Goal: Information Seeking & Learning: Find specific page/section

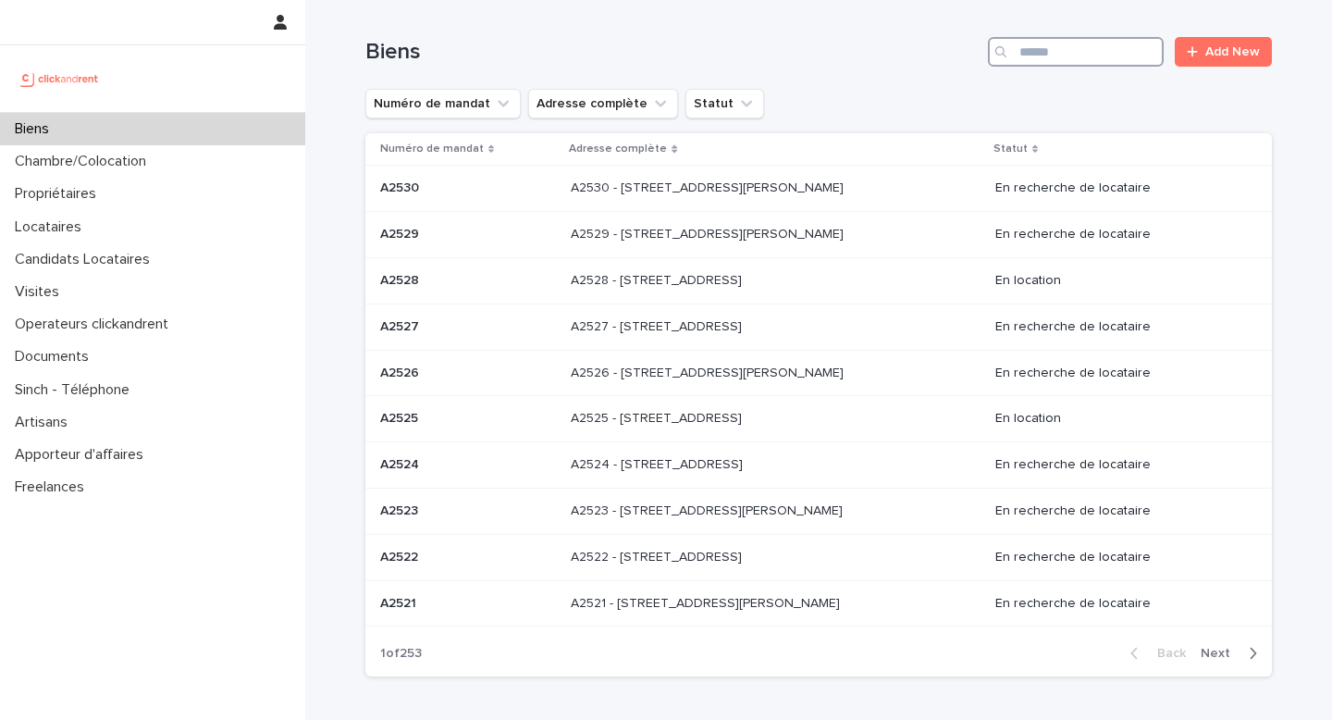
click at [1121, 57] on input "Search" at bounding box center [1076, 52] width 176 height 30
paste input "*****"
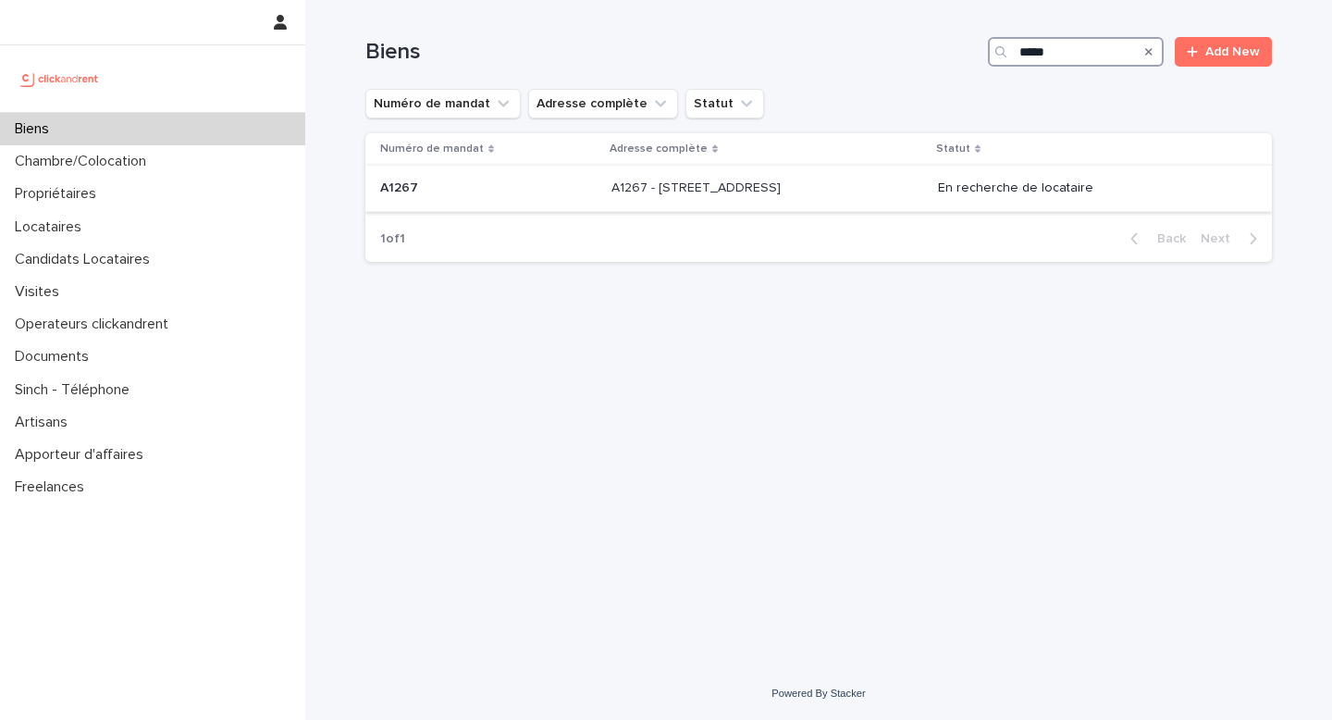
type input "*****"
click at [660, 193] on p "A1267 - [STREET_ADDRESS]" at bounding box center [698, 186] width 173 height 19
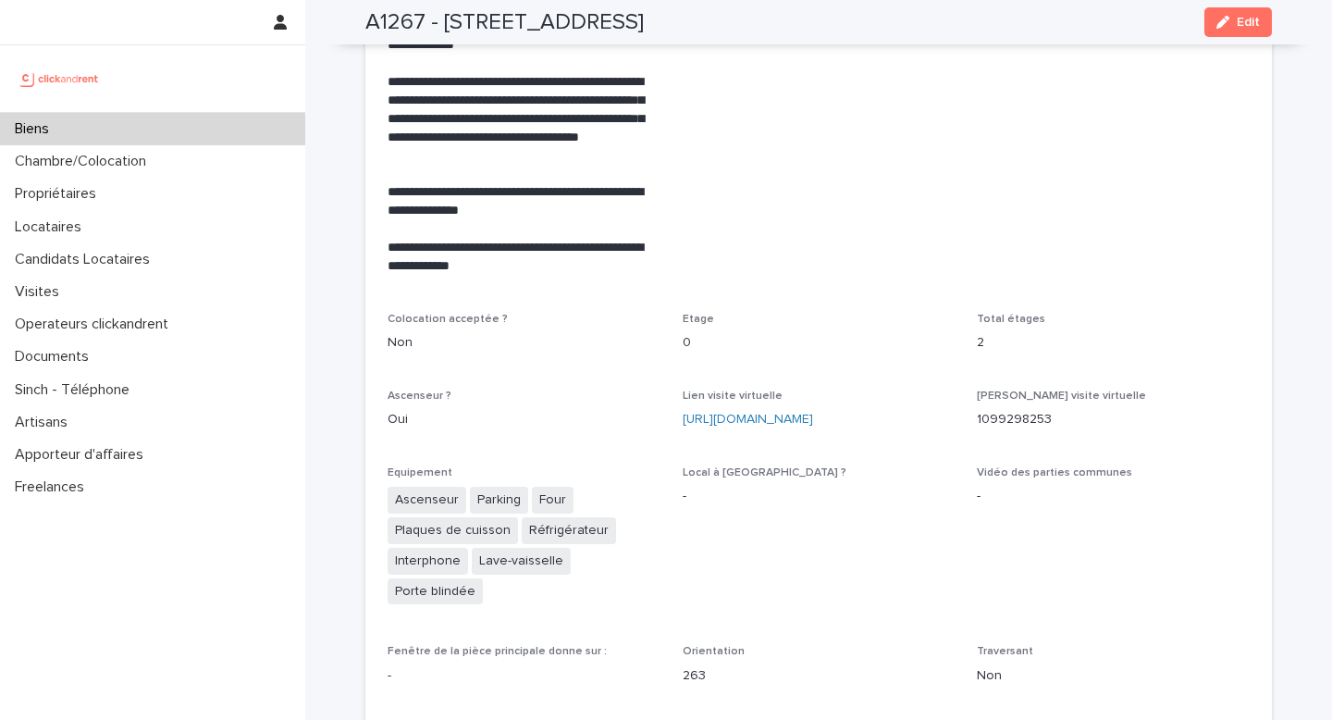
scroll to position [3897, 0]
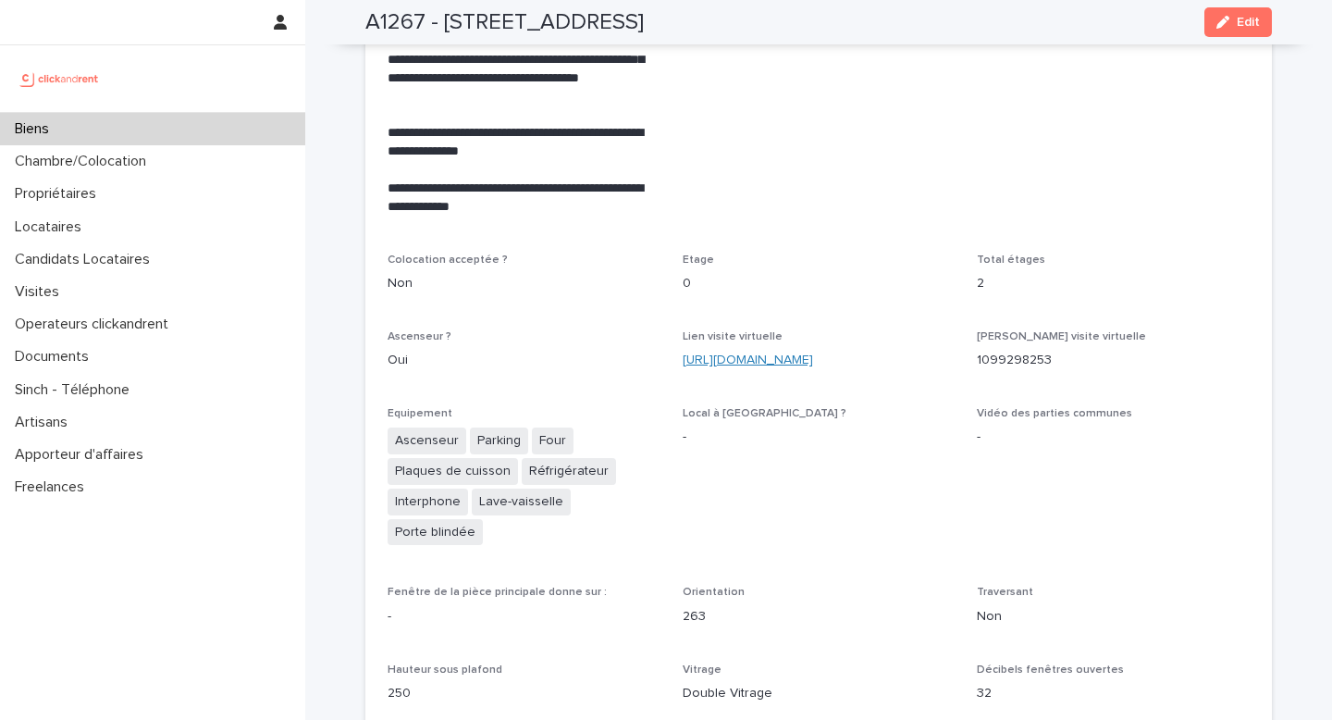
click at [807, 353] on link "[URL][DOMAIN_NAME]" at bounding box center [748, 359] width 130 height 13
click at [116, 223] on div "Locataires" at bounding box center [152, 227] width 305 height 32
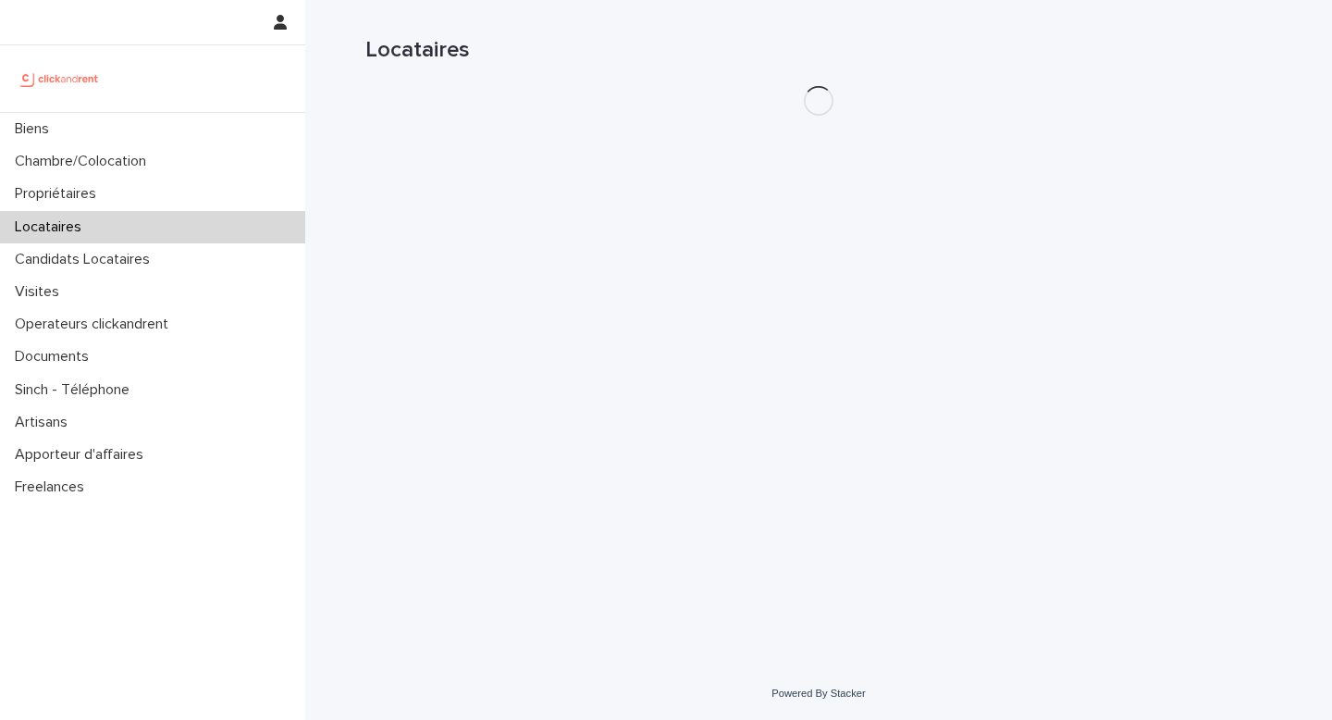
click at [1068, 58] on h1 "Locataires" at bounding box center [818, 50] width 907 height 27
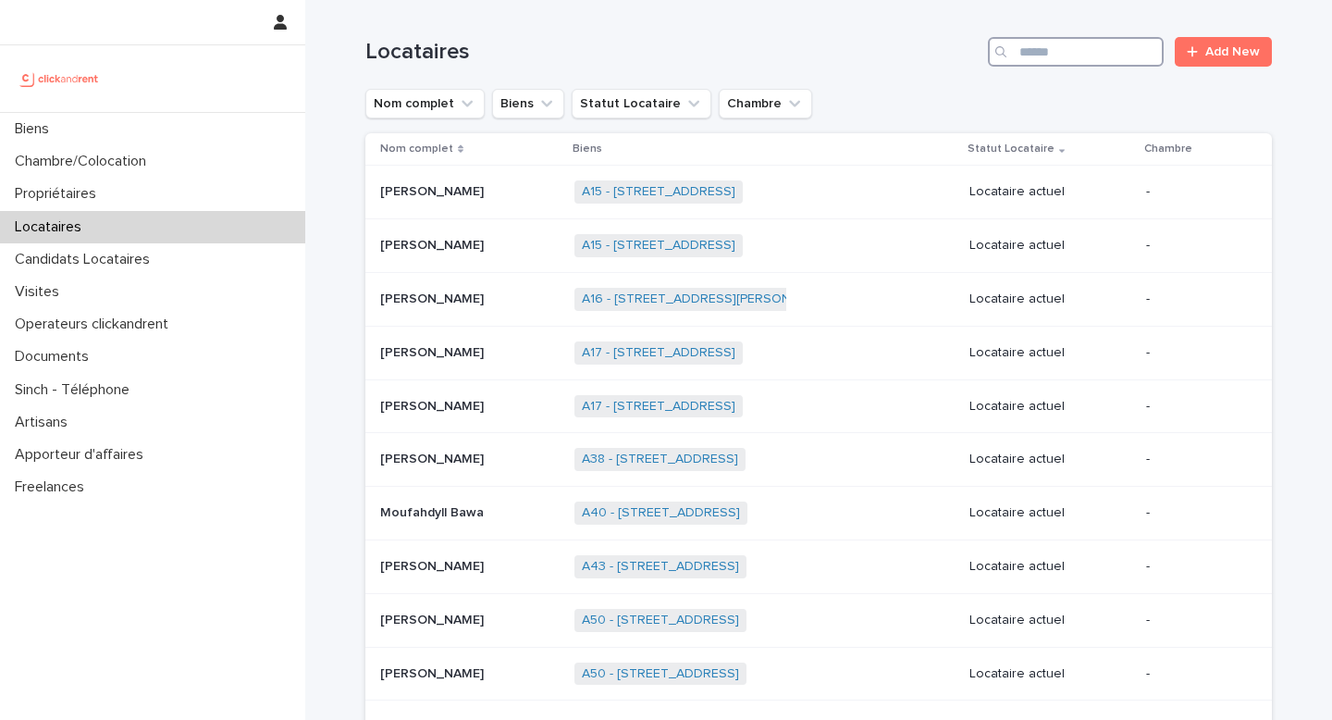
click at [1057, 55] on input "Search" at bounding box center [1076, 52] width 176 height 30
paste input "**********"
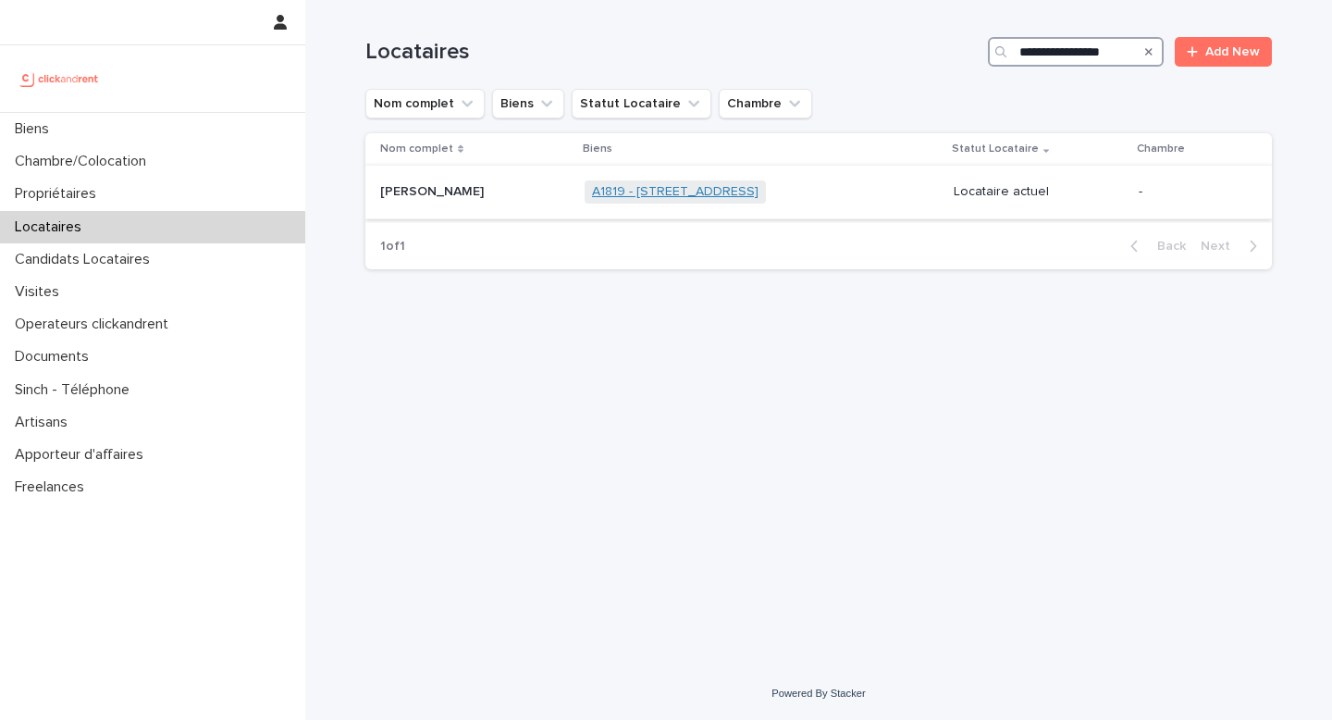
type input "**********"
click at [759, 194] on link "A1819 - [STREET_ADDRESS]" at bounding box center [675, 192] width 167 height 16
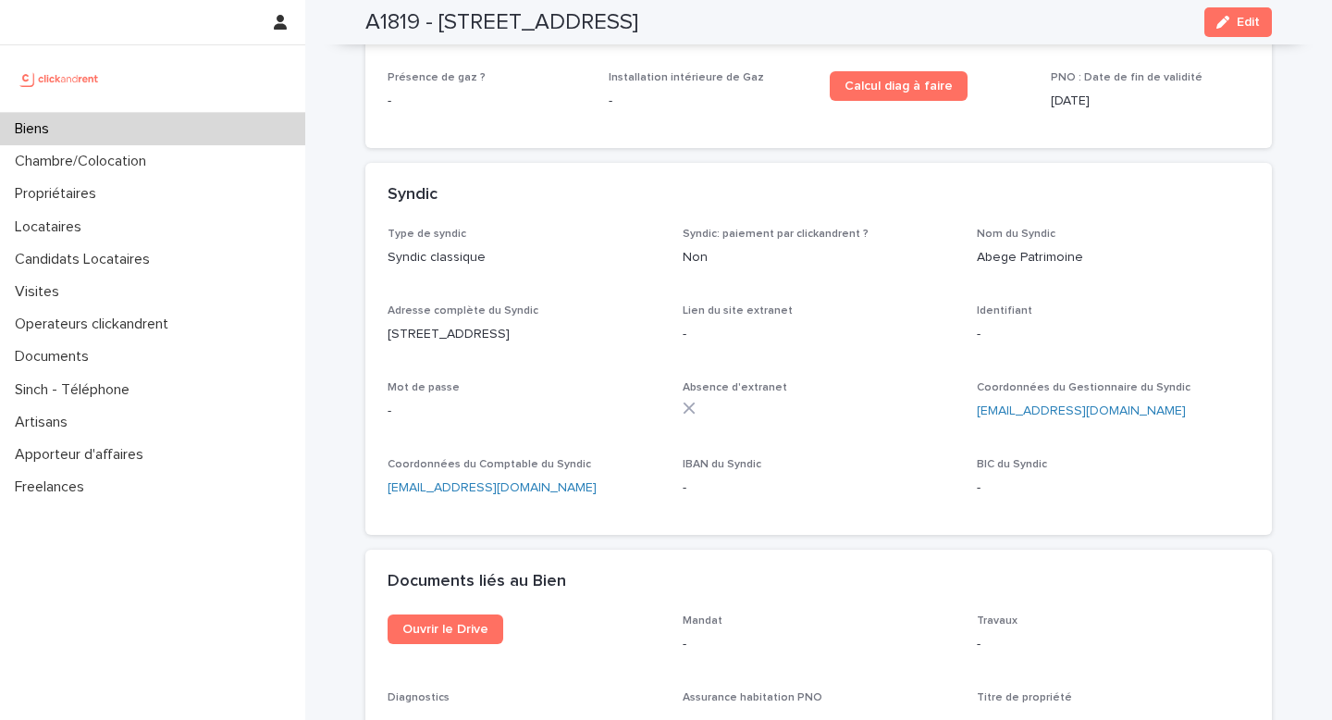
scroll to position [7120, 0]
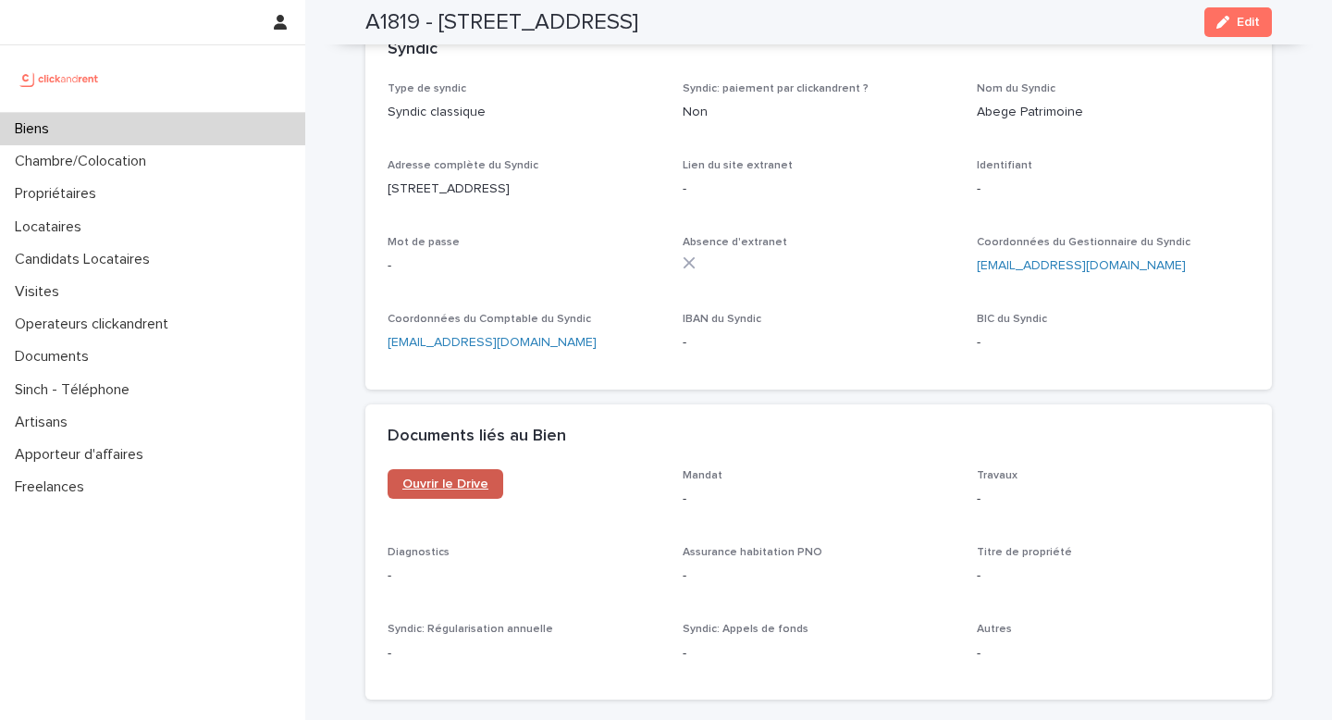
click at [476, 477] on span "Ouvrir le Drive" at bounding box center [445, 483] width 86 height 13
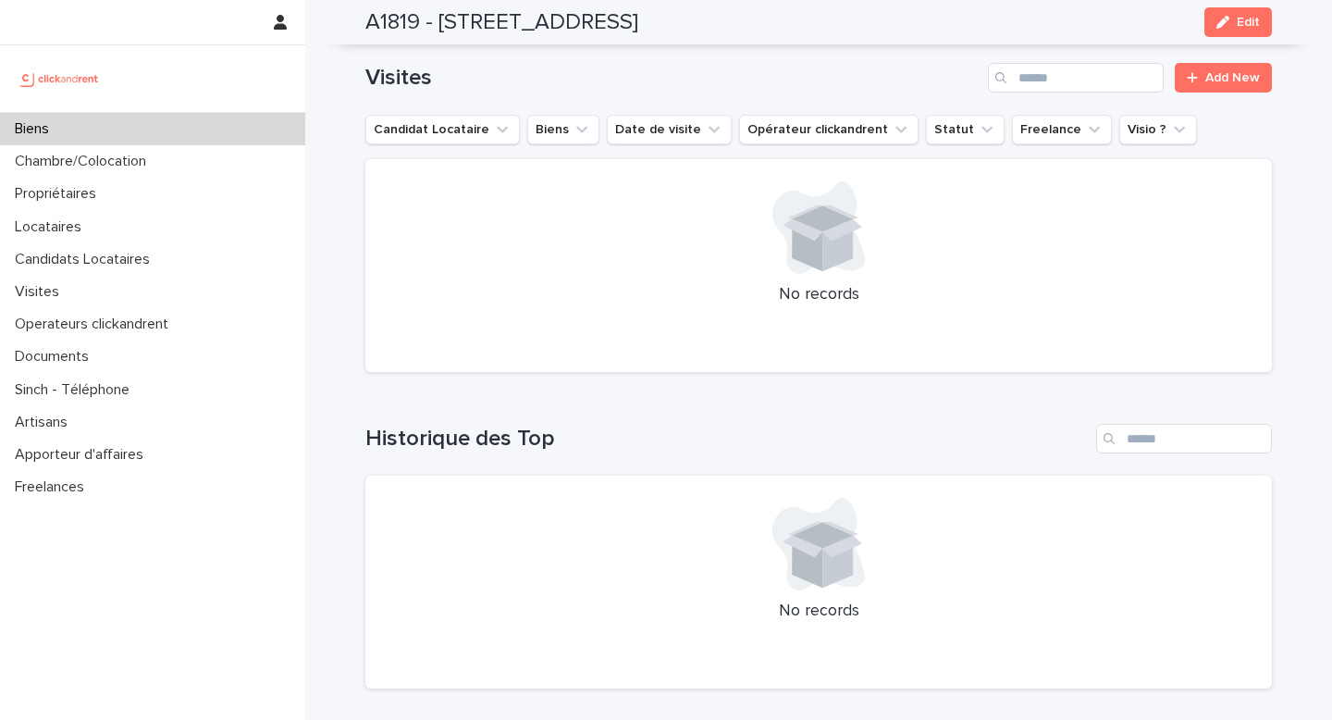
scroll to position [7107, 0]
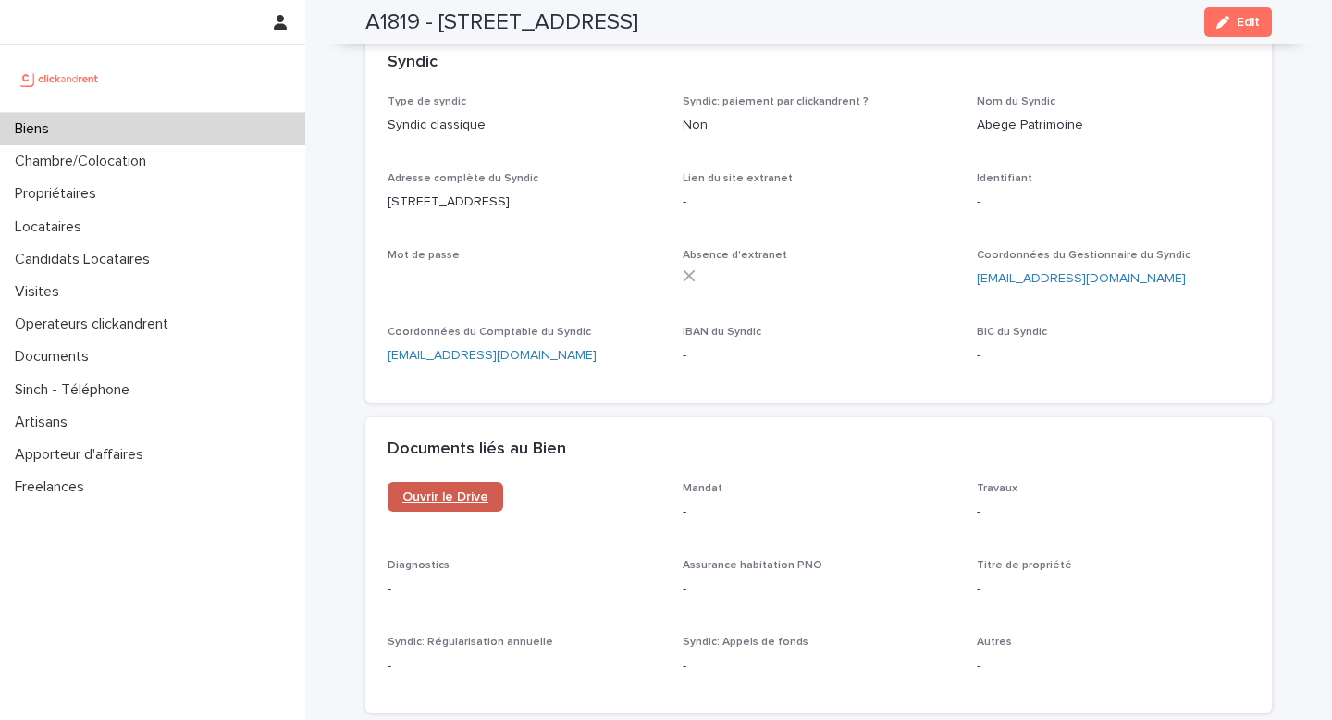
click at [451, 490] on span "Ouvrir le Drive" at bounding box center [445, 496] width 86 height 13
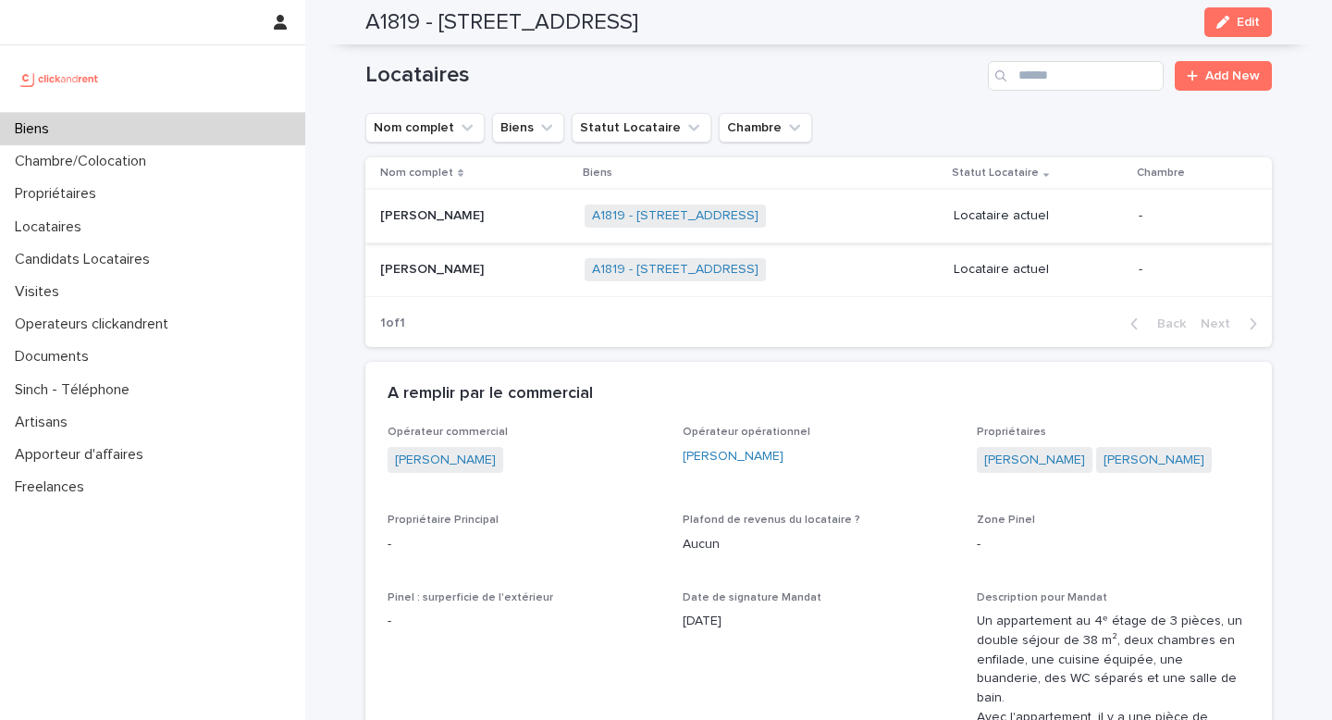
scroll to position [1312, 0]
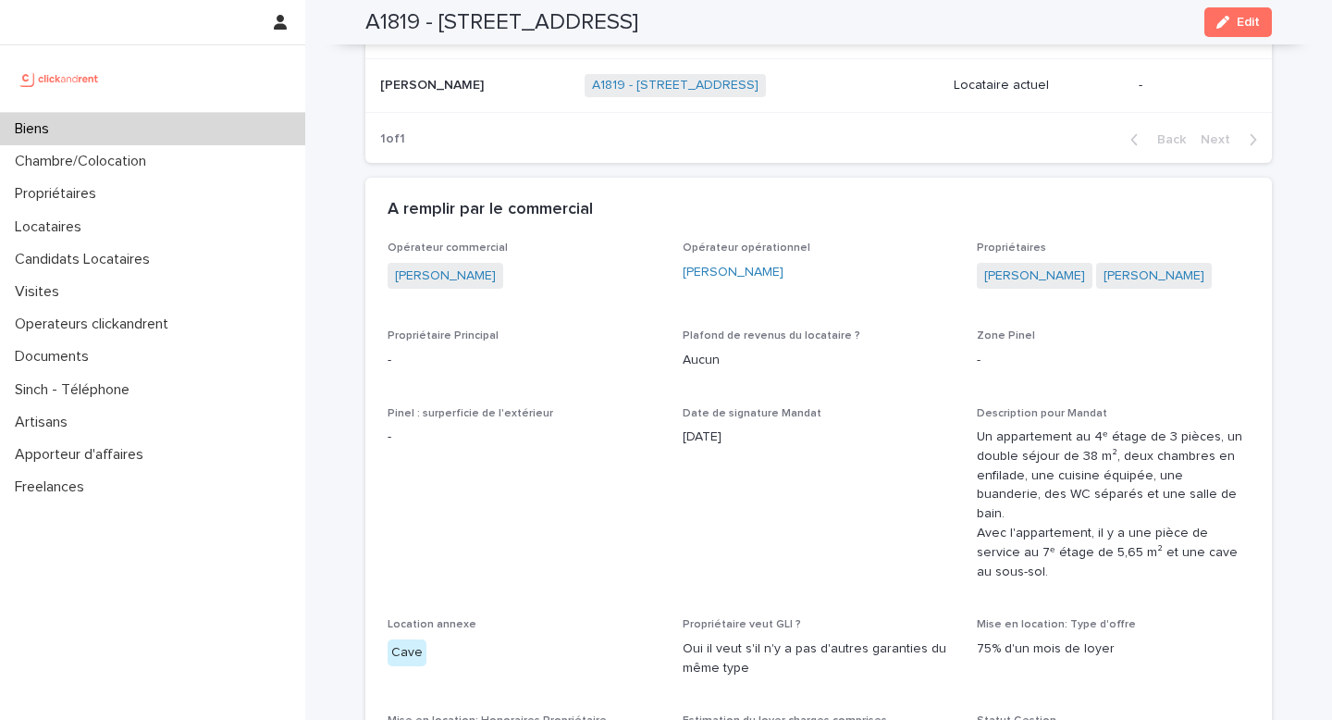
click at [400, 23] on h2 "A1819 - [STREET_ADDRESS]" at bounding box center [501, 22] width 273 height 27
copy h2 "A1819"
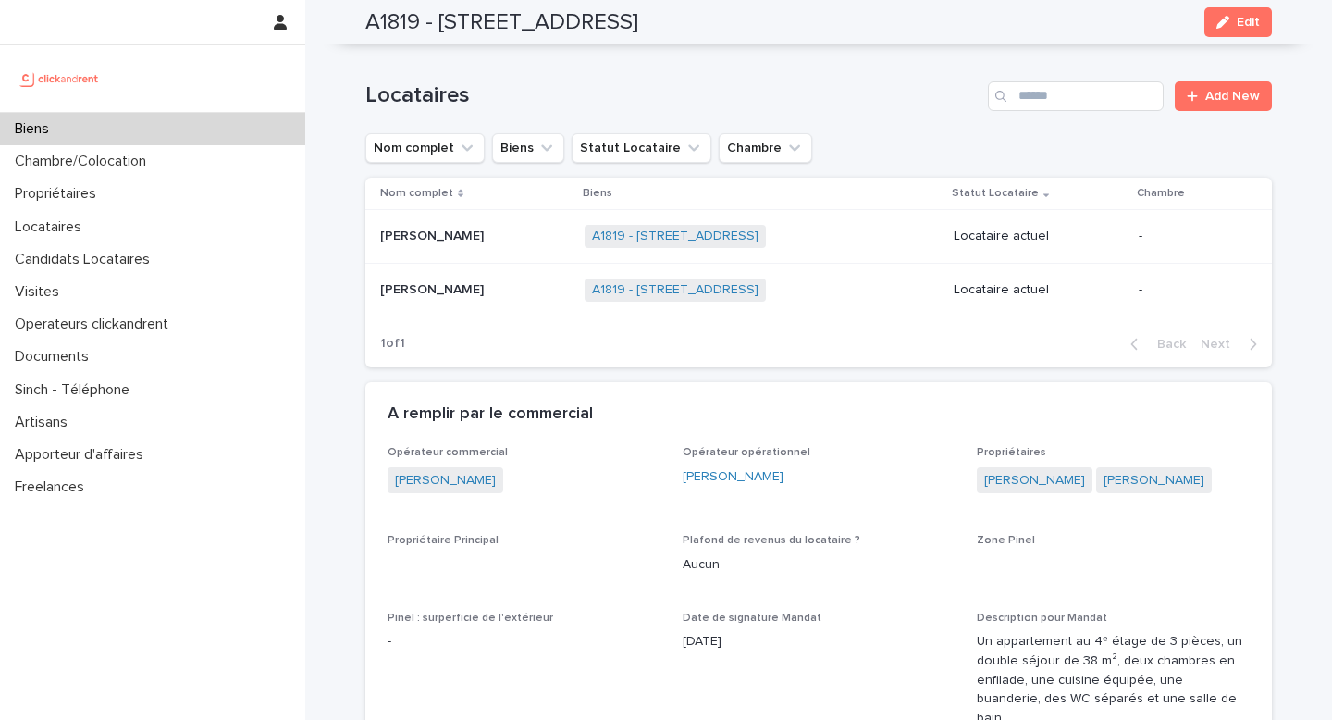
scroll to position [2155, 0]
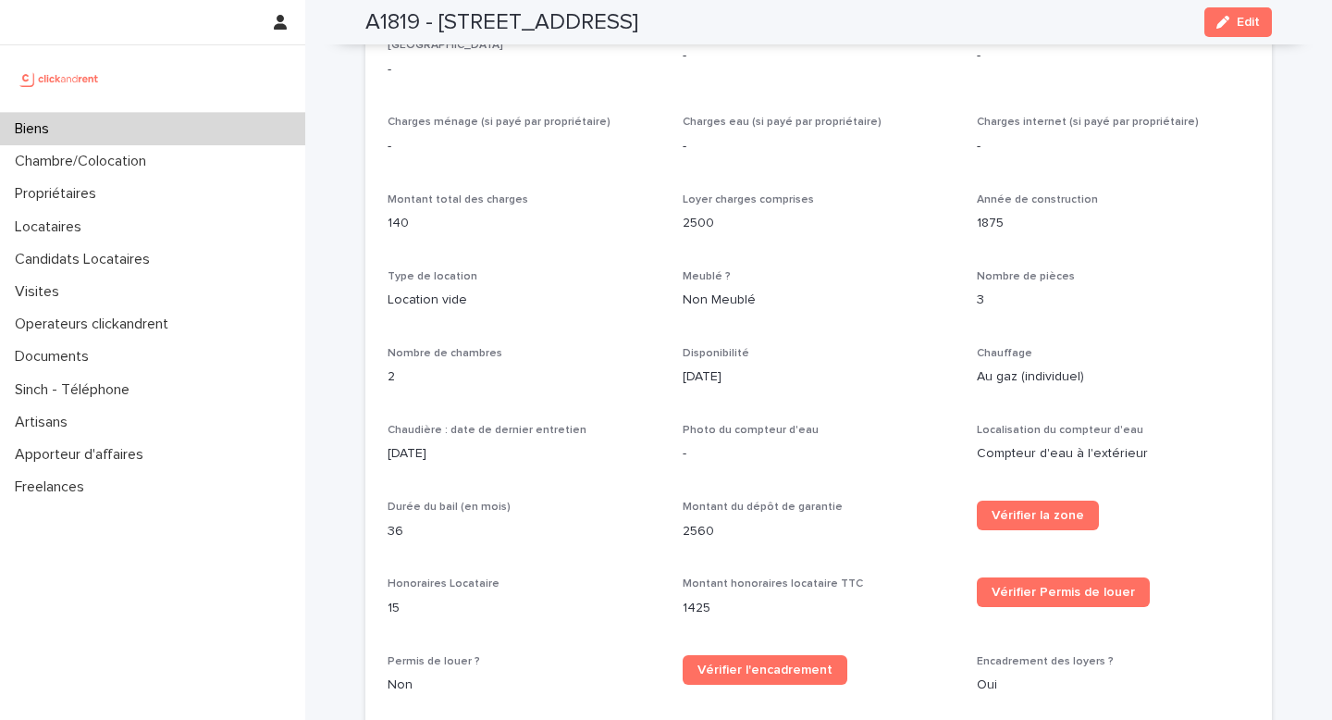
click at [461, 424] on div "Chaudière : date de dernier entretien [DATE]" at bounding box center [524, 451] width 273 height 55
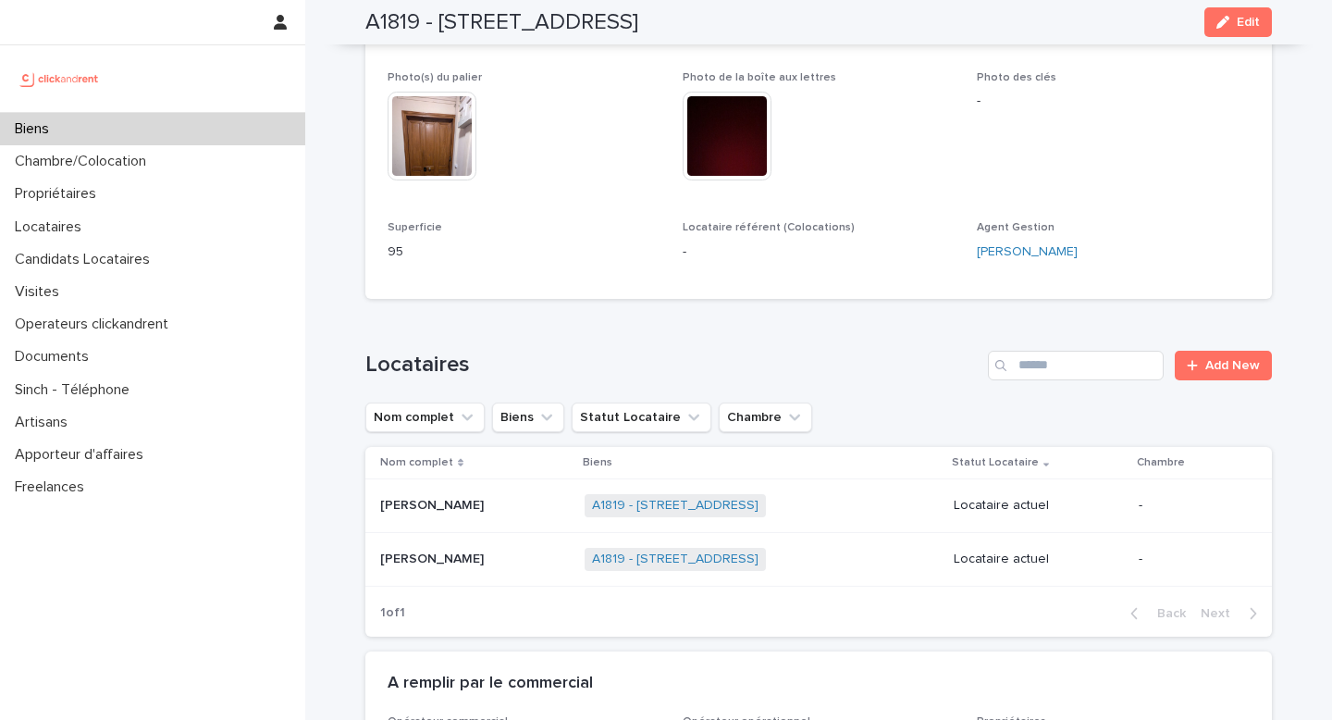
scroll to position [860, 0]
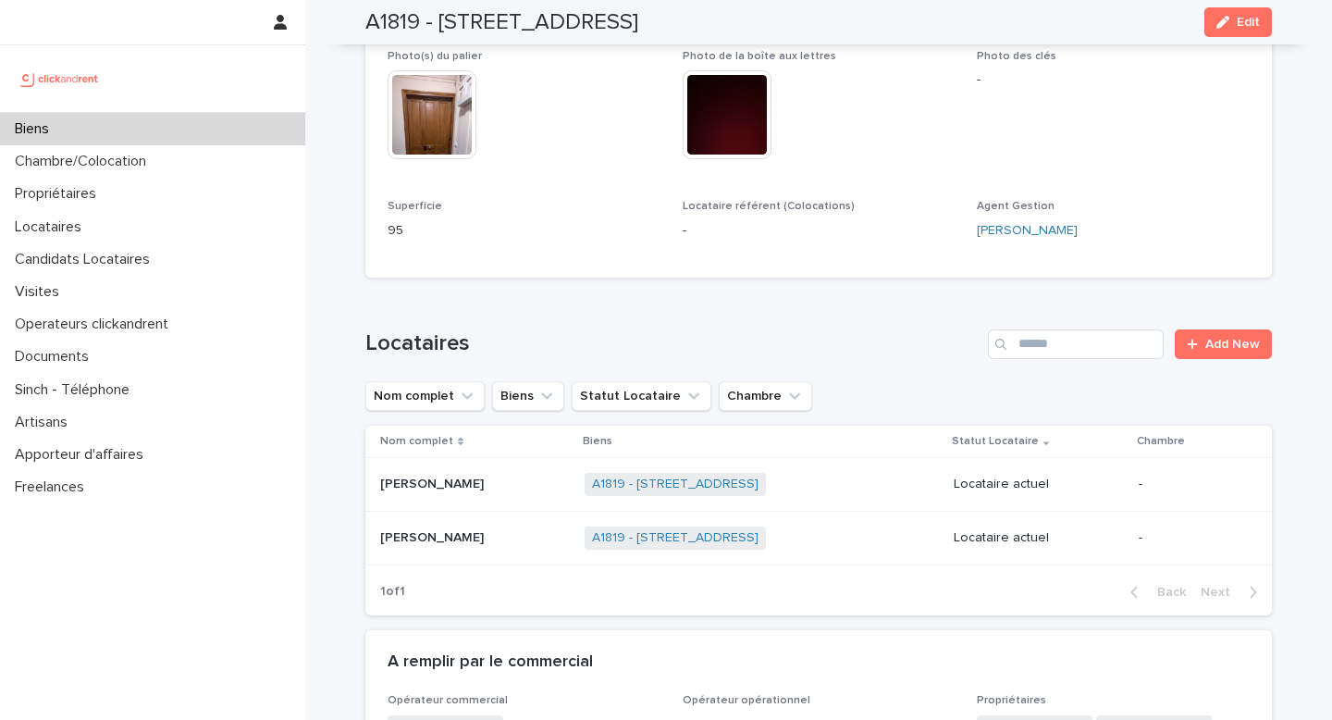
click at [537, 476] on p at bounding box center [475, 484] width 190 height 16
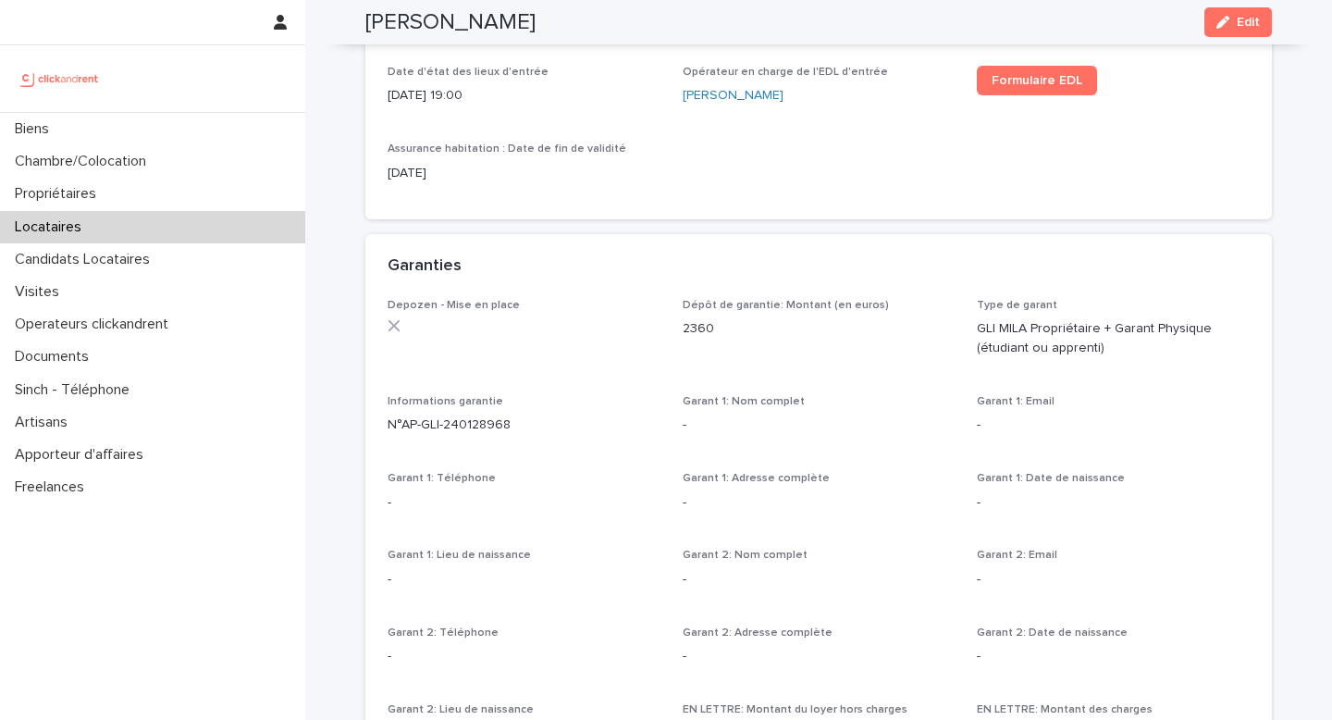
scroll to position [944, 0]
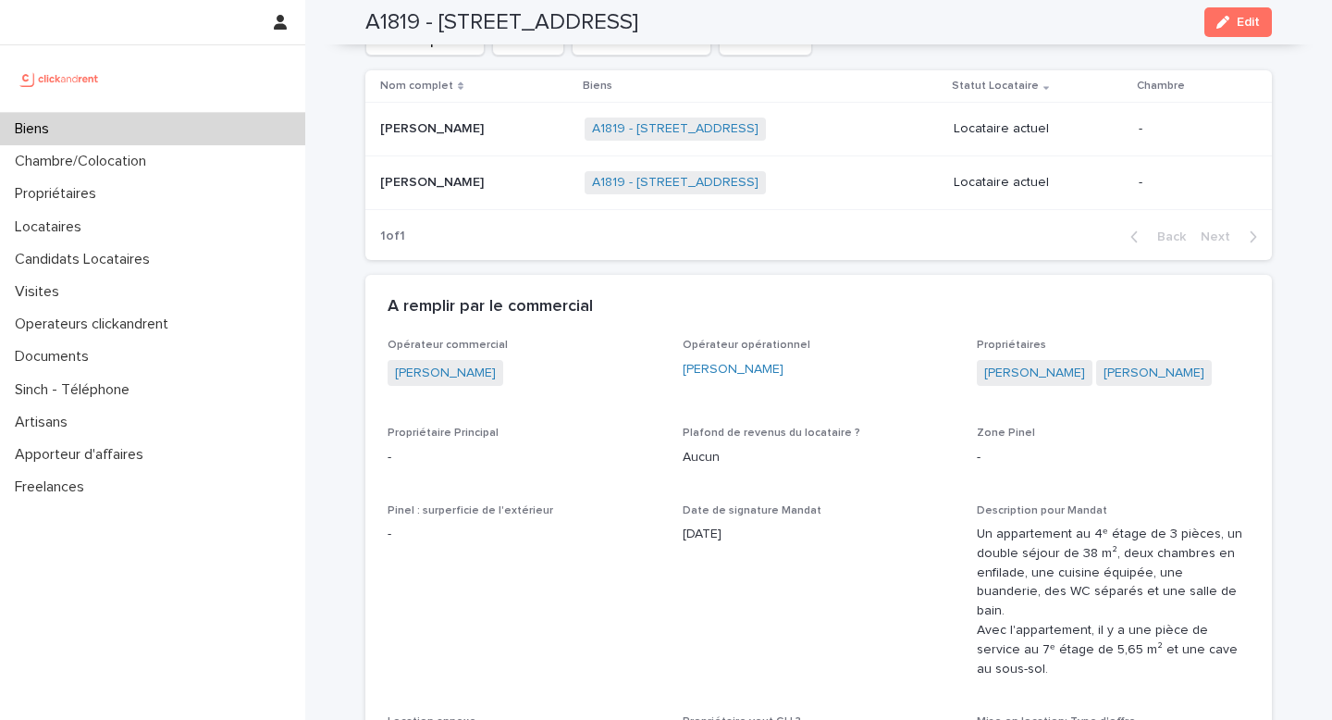
scroll to position [1209, 0]
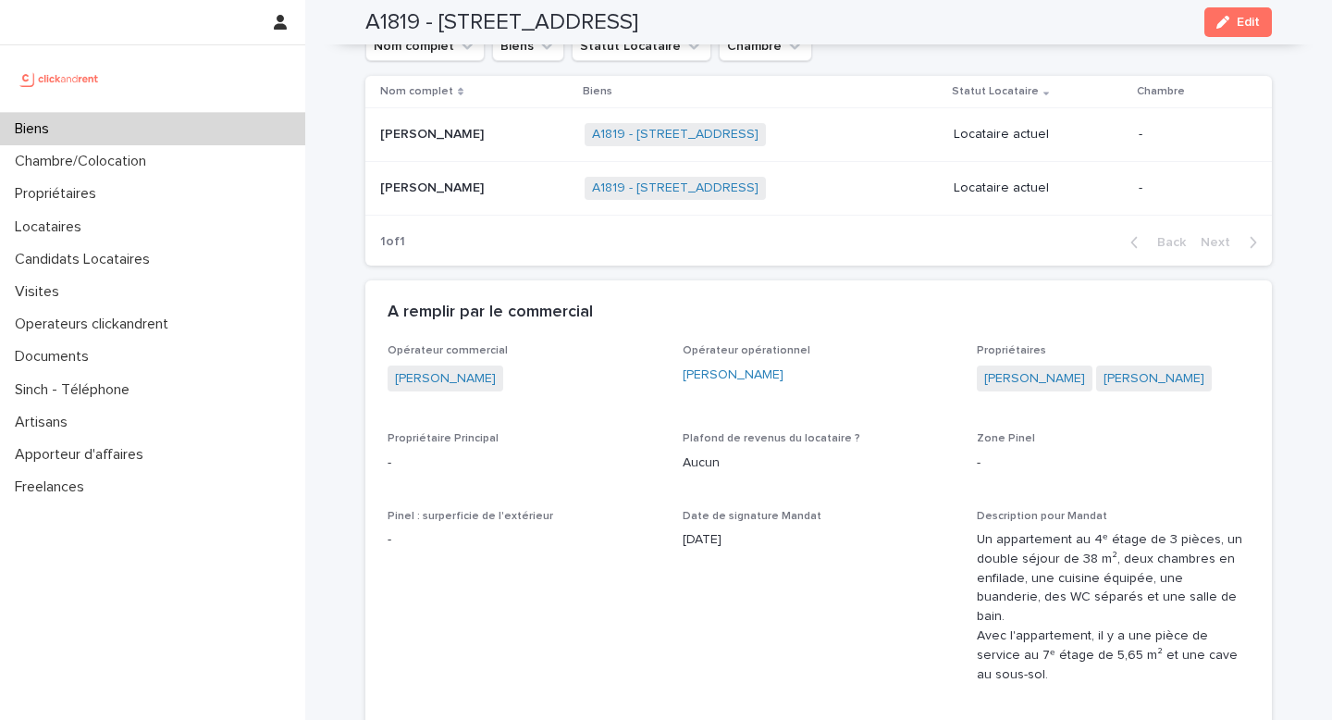
click at [570, 127] on p at bounding box center [475, 135] width 190 height 16
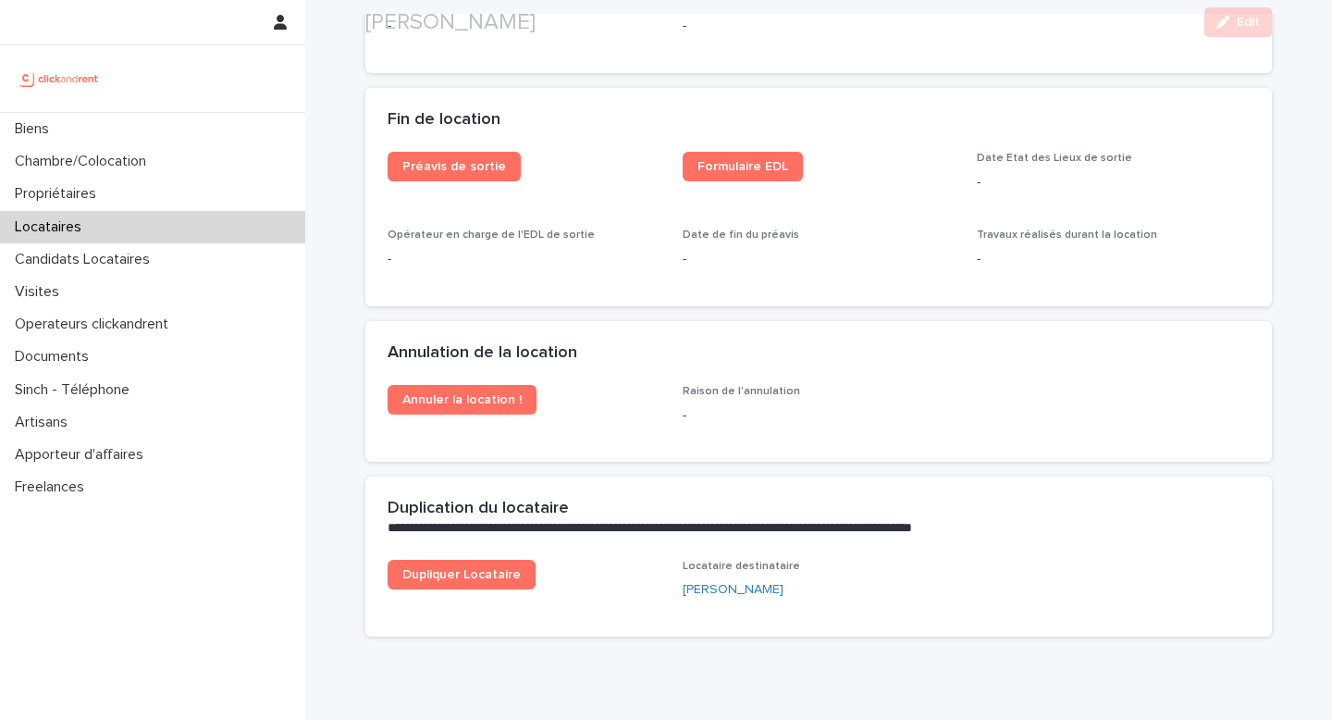
scroll to position [2441, 0]
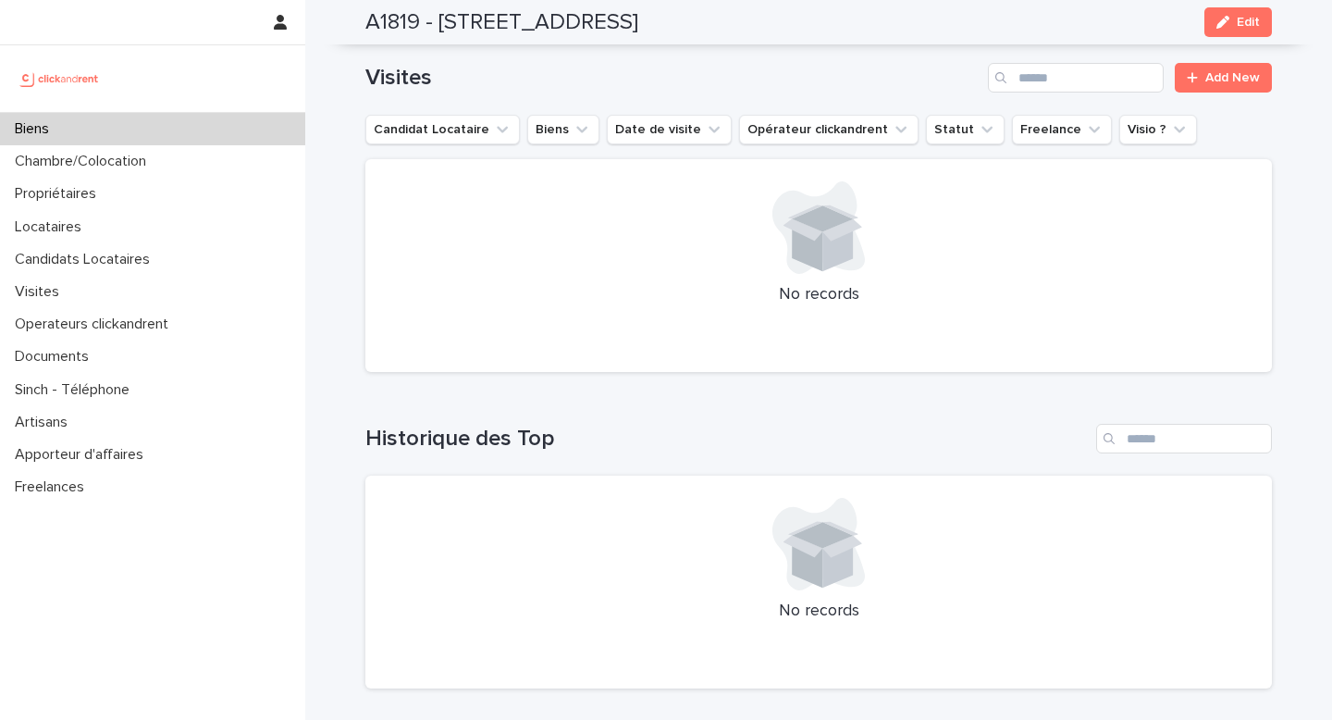
scroll to position [7273, 0]
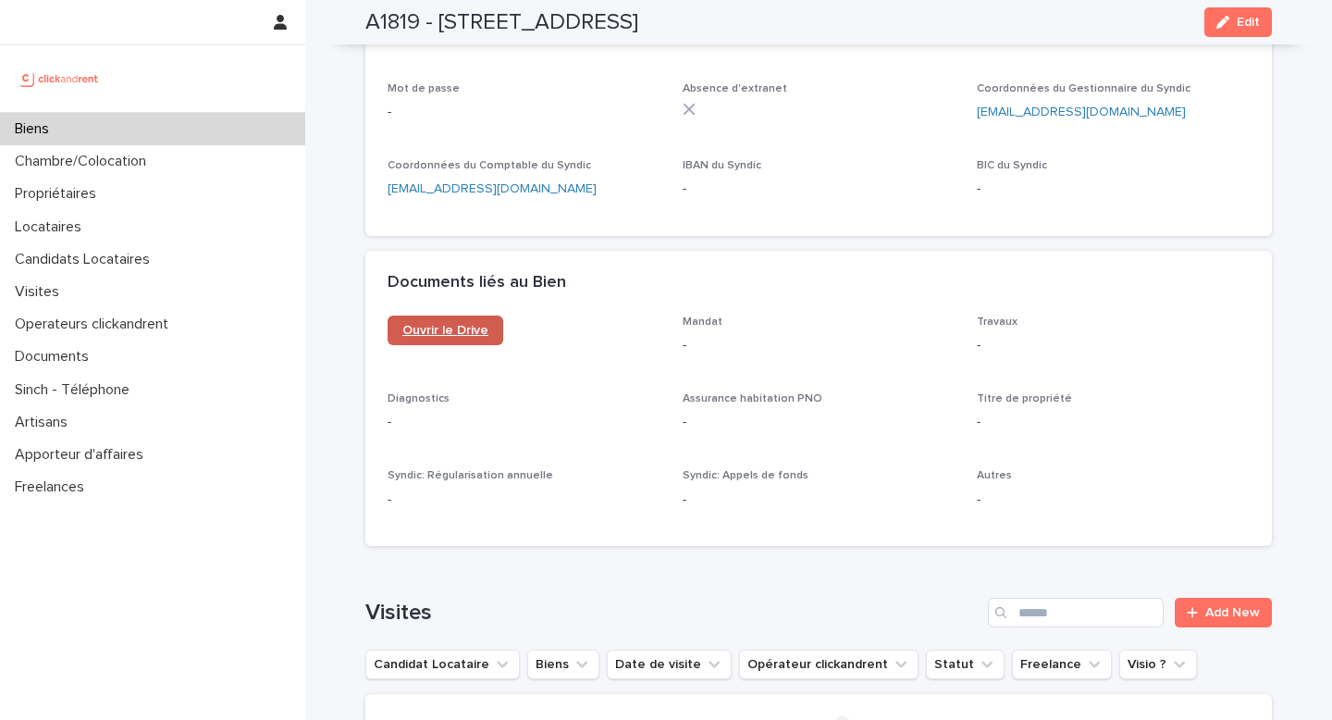
click at [472, 315] on link "Ouvrir le Drive" at bounding box center [446, 330] width 116 height 30
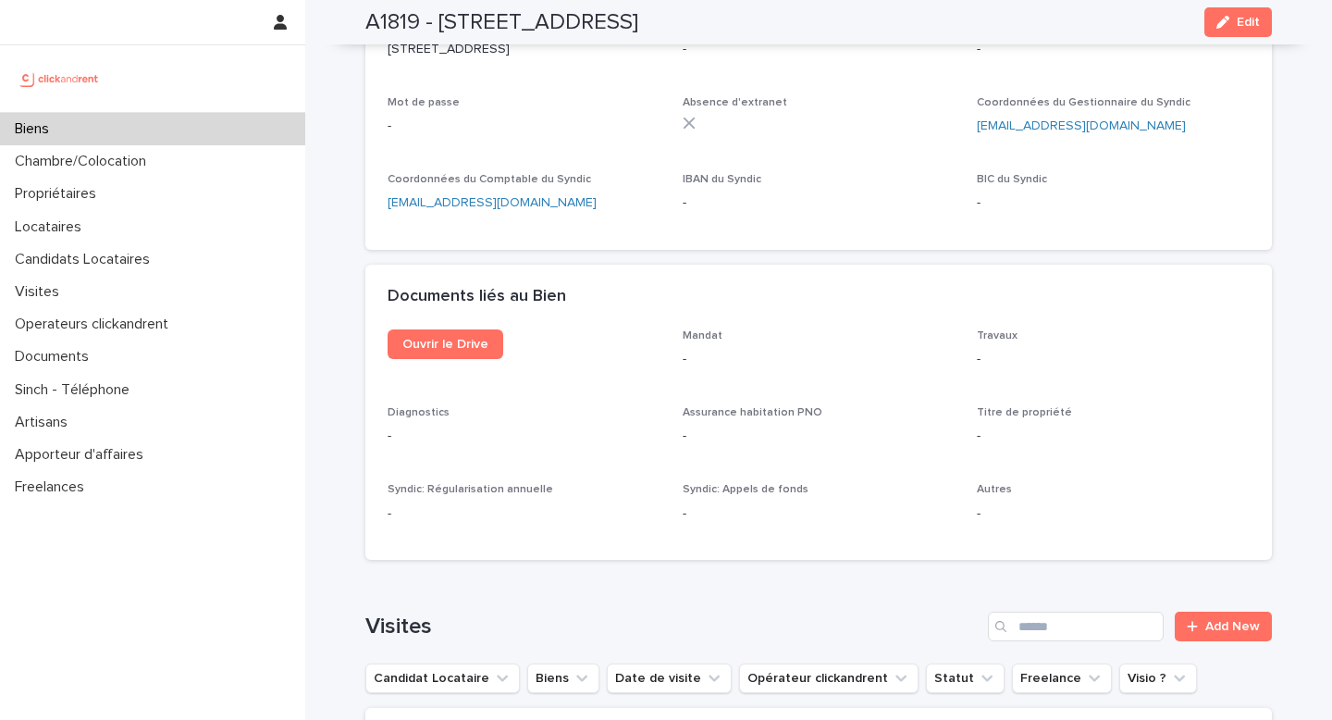
scroll to position [7263, 0]
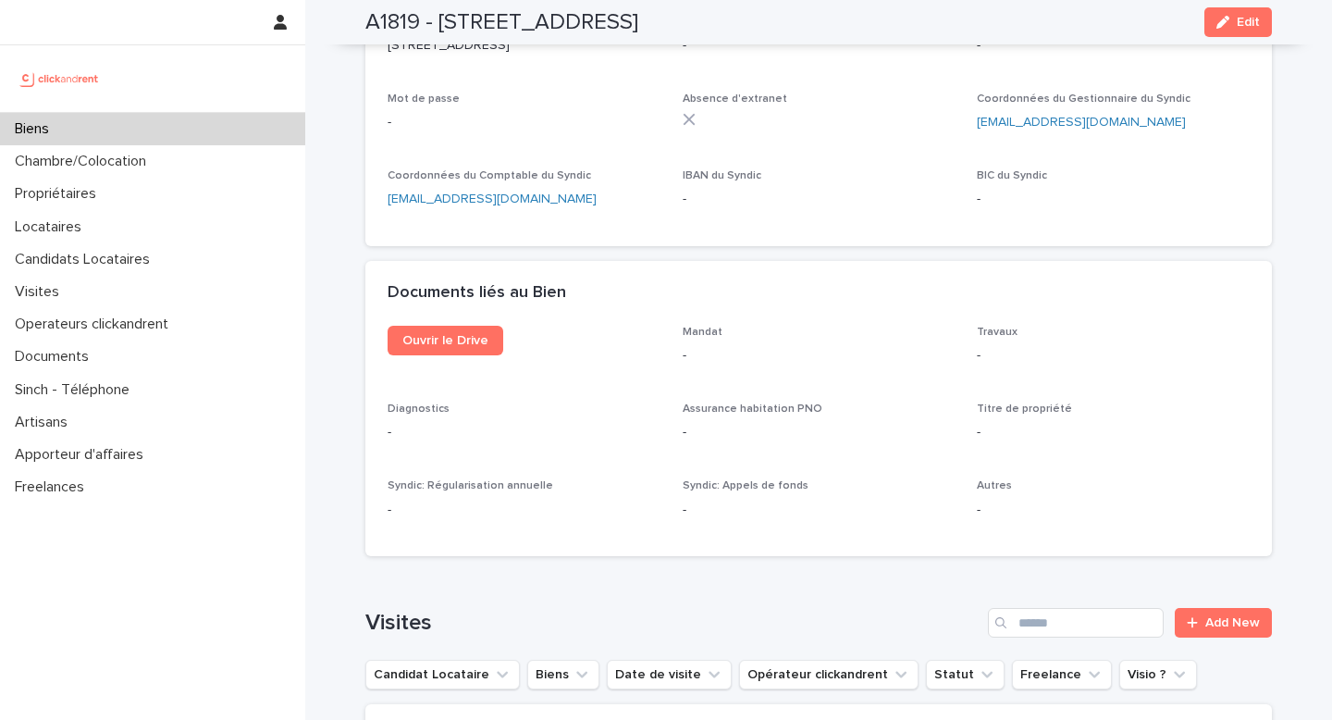
click at [546, 326] on div "Ouvrir le Drive" at bounding box center [524, 348] width 273 height 44
click at [476, 334] on span "Ouvrir le Drive" at bounding box center [445, 340] width 86 height 13
click at [467, 334] on span "Ouvrir le Drive" at bounding box center [445, 340] width 86 height 13
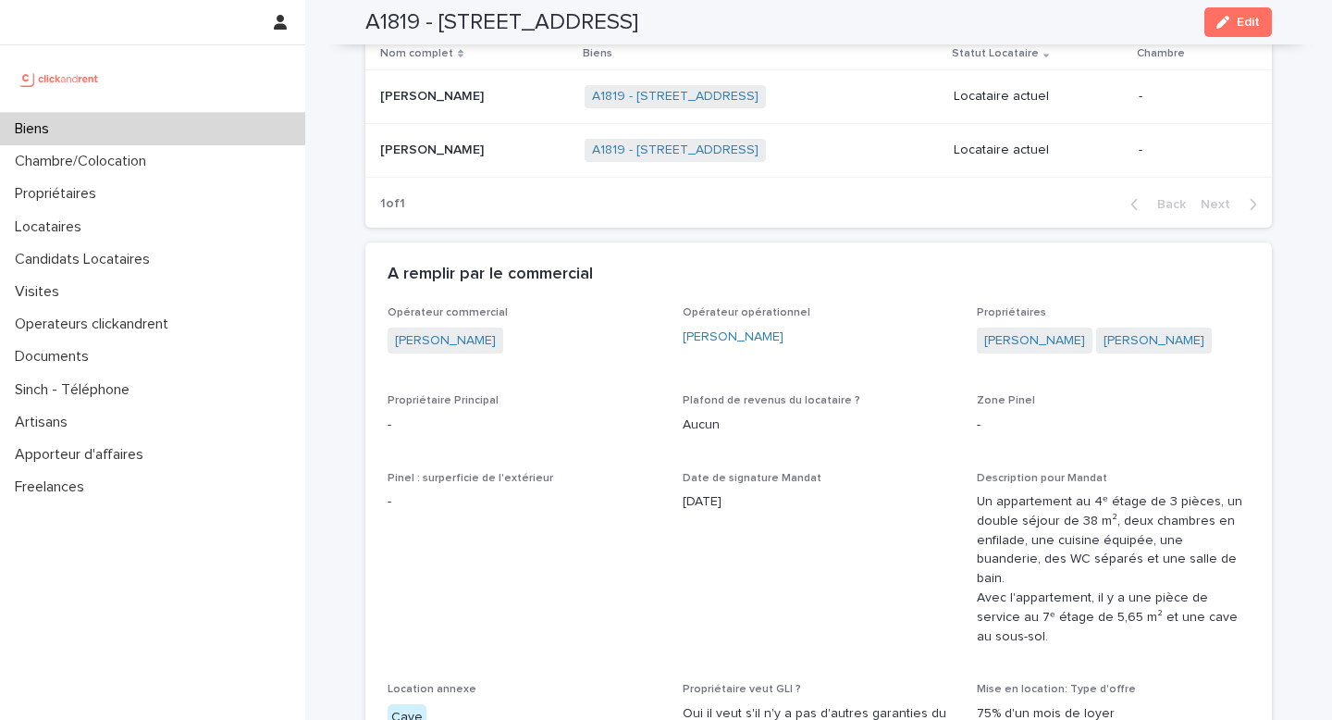
scroll to position [1018, 0]
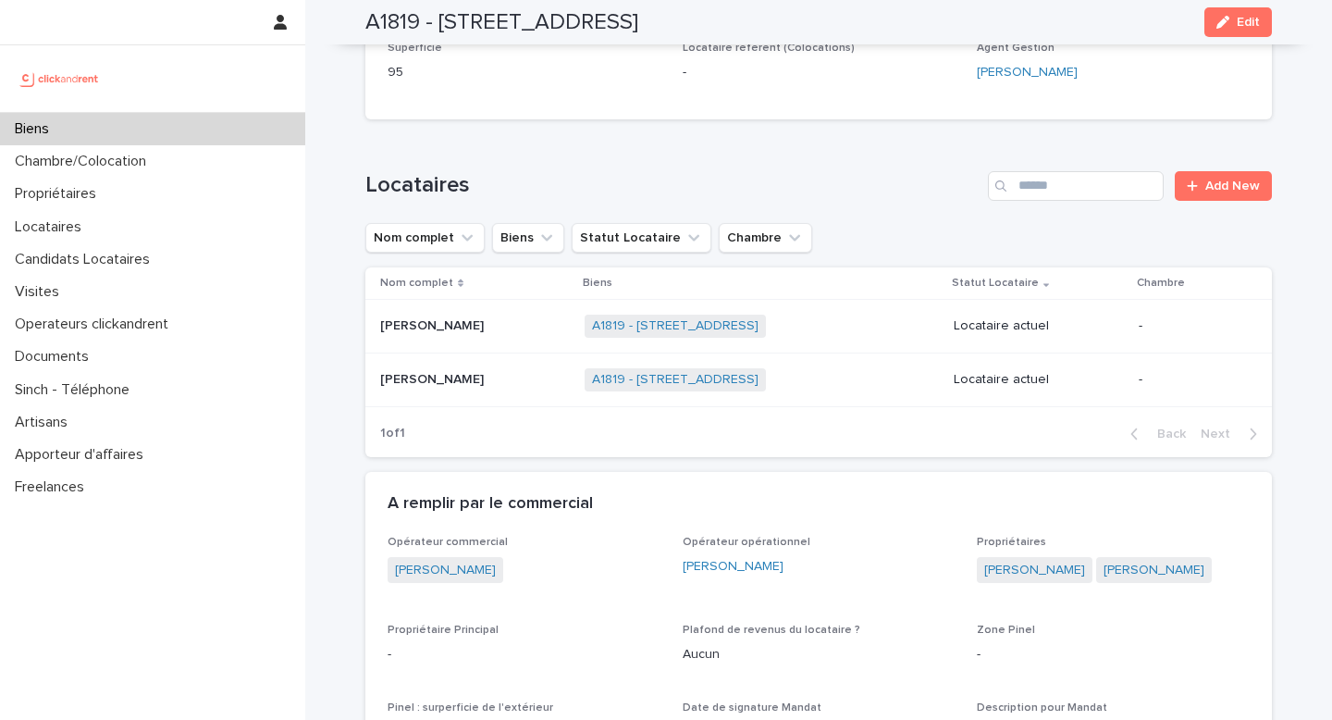
click at [402, 20] on h2 "A1819 - [STREET_ADDRESS]" at bounding box center [501, 22] width 273 height 27
copy h2 "A1819"
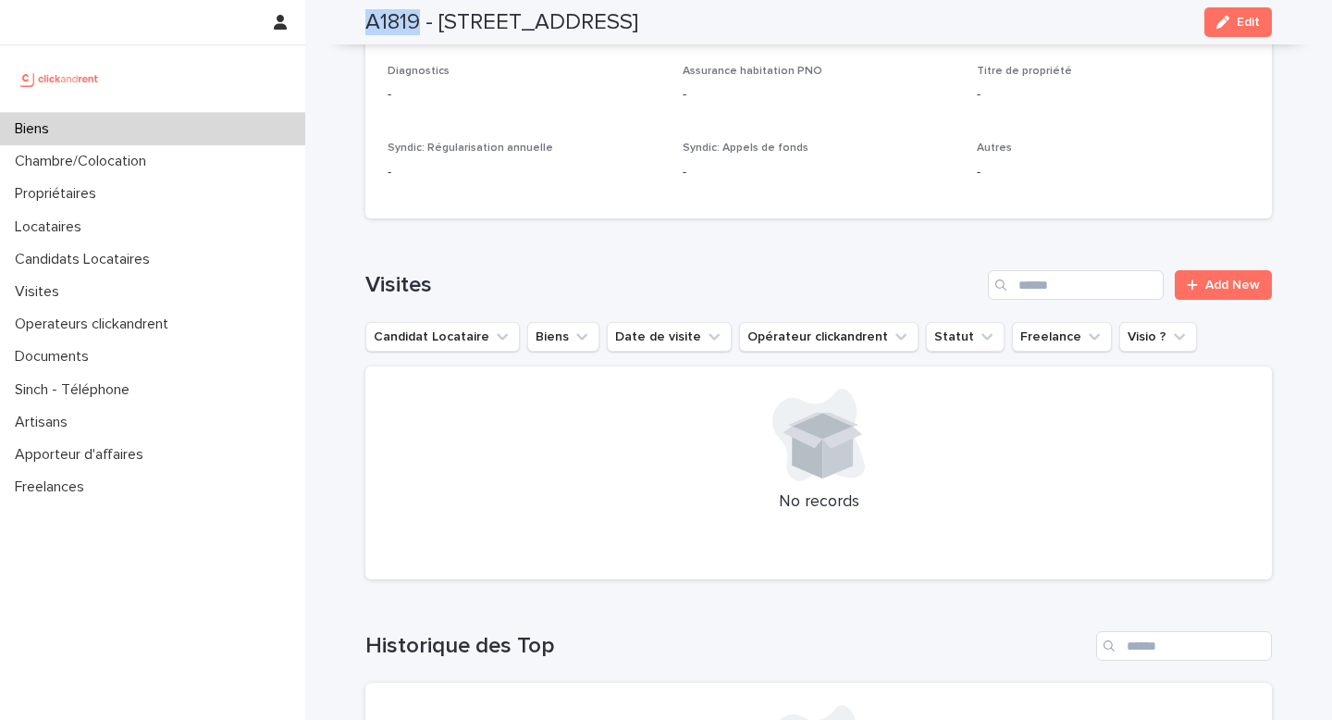
scroll to position [7246, 0]
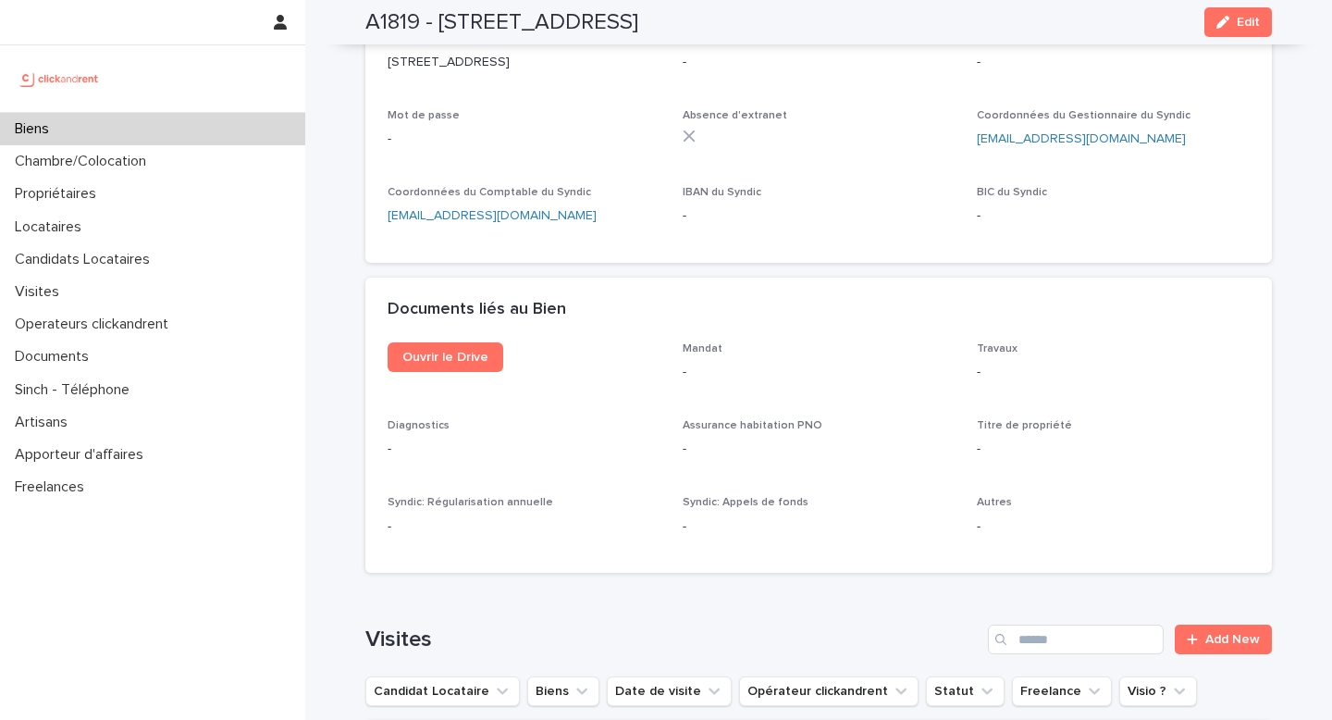
click at [443, 278] on div "Documents liés au Bien" at bounding box center [818, 310] width 907 height 65
click at [456, 351] on span "Ouvrir le Drive" at bounding box center [445, 357] width 86 height 13
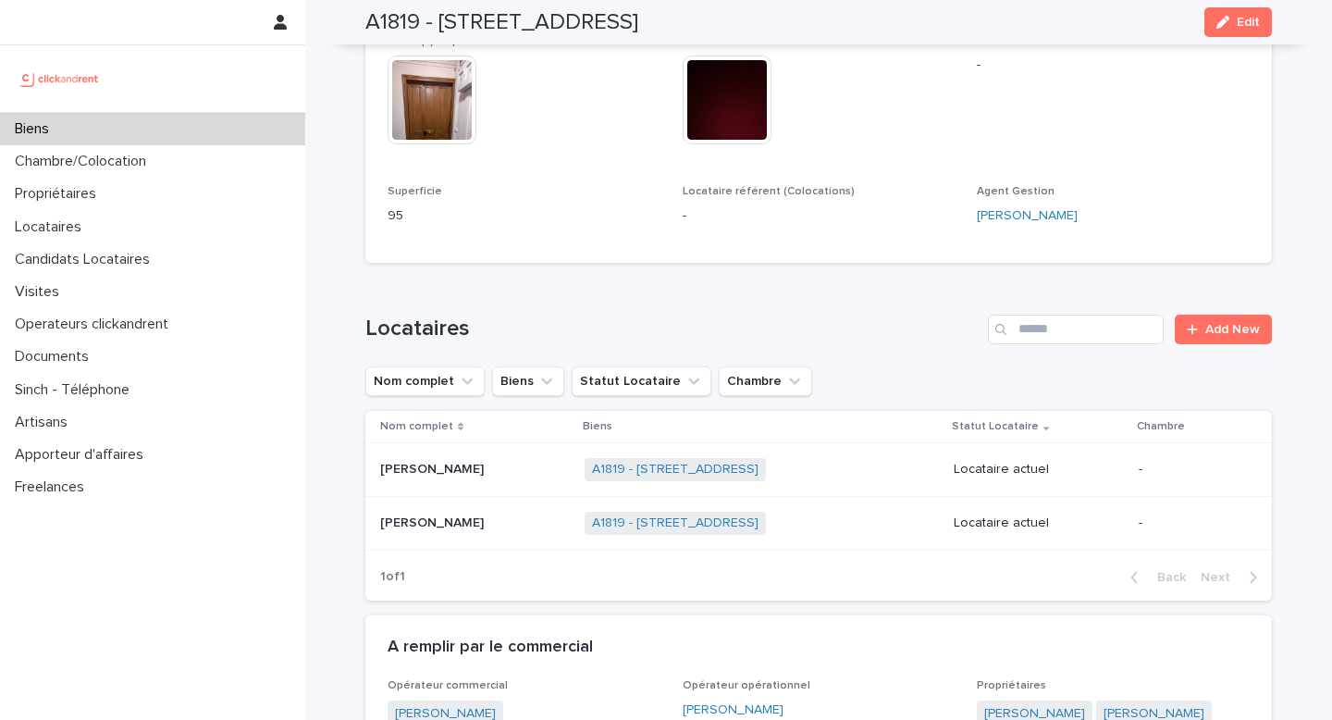
scroll to position [889, 0]
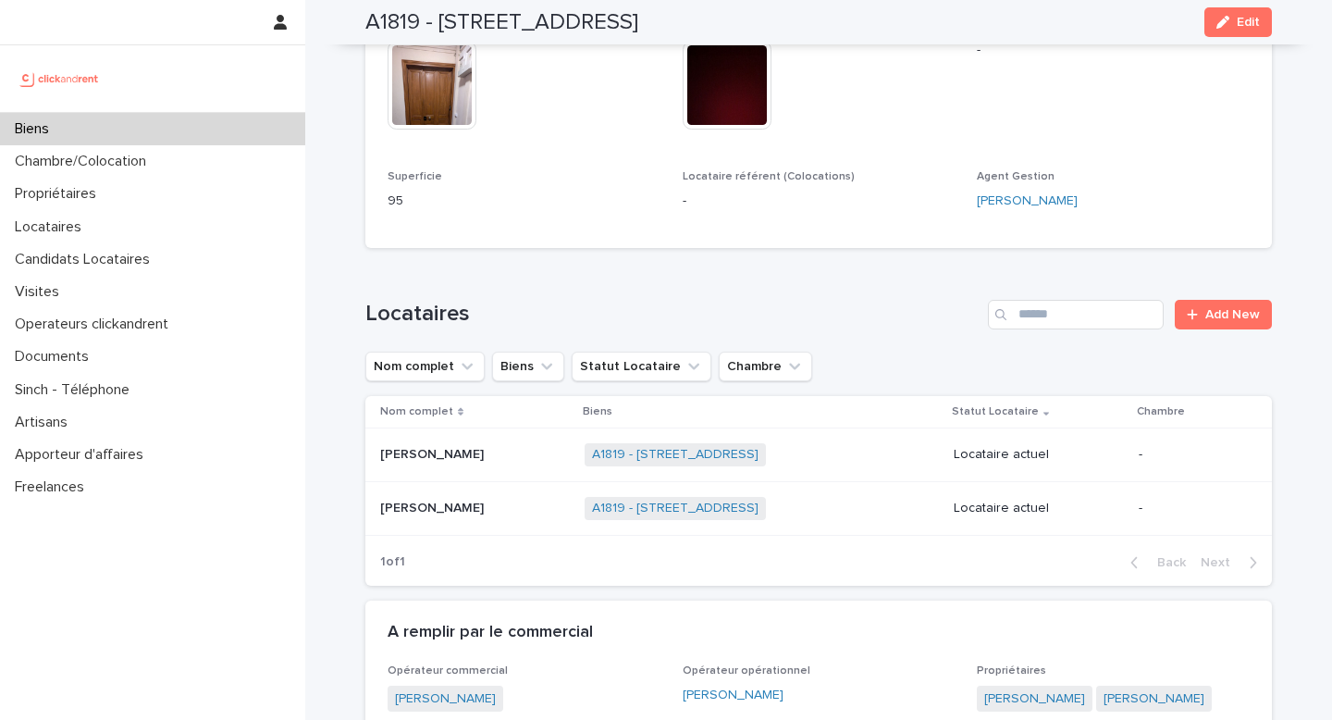
click at [382, 37] on div "A1819 - [STREET_ADDRESS] Edit" at bounding box center [818, 22] width 907 height 44
click at [384, 19] on h2 "A1819 - [STREET_ADDRESS]" at bounding box center [501, 22] width 273 height 27
copy h2 "A1819"
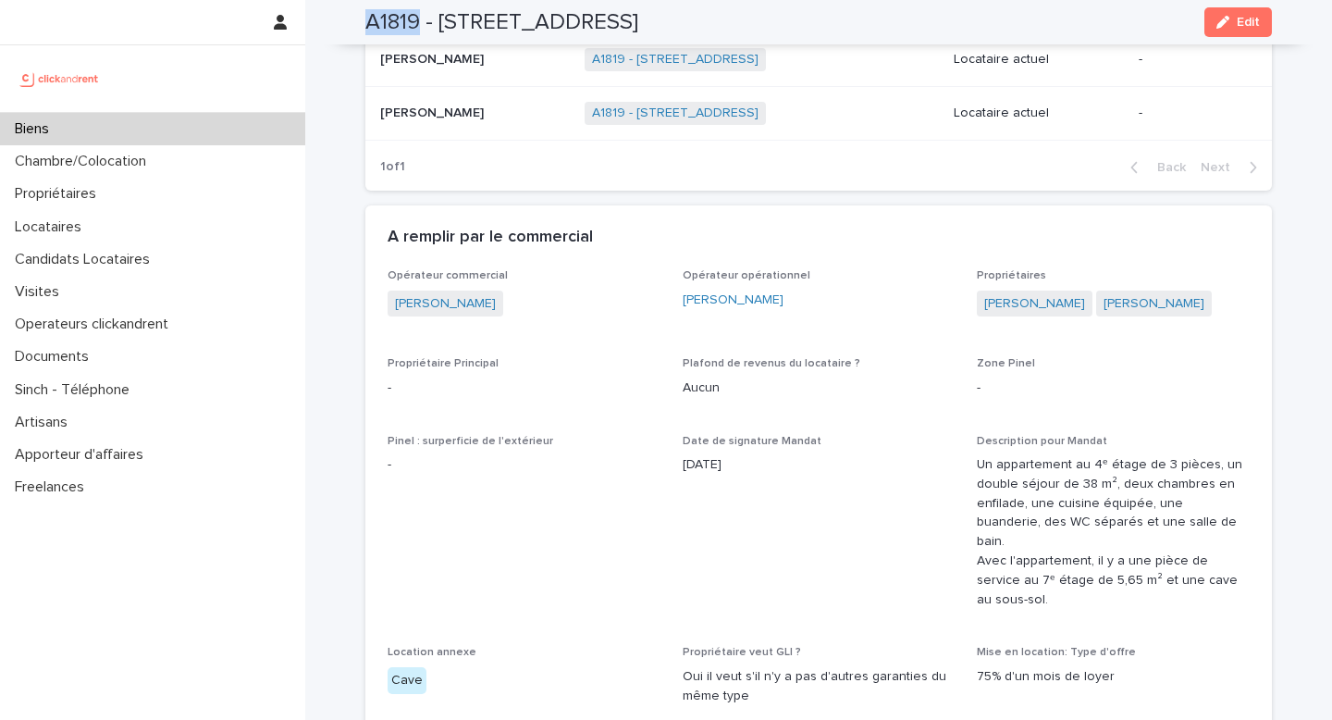
scroll to position [1977, 0]
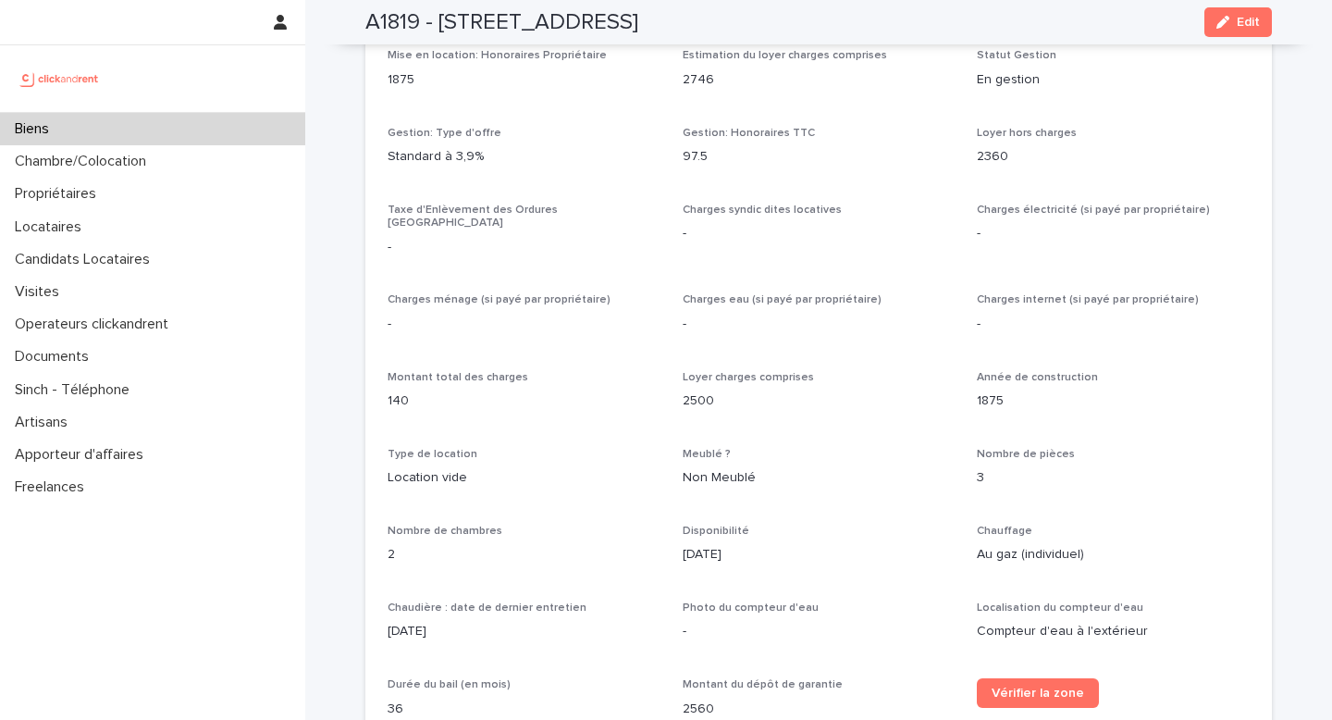
click at [484, 601] on div "Chaudière : date de dernier entretien [DATE]" at bounding box center [524, 628] width 273 height 55
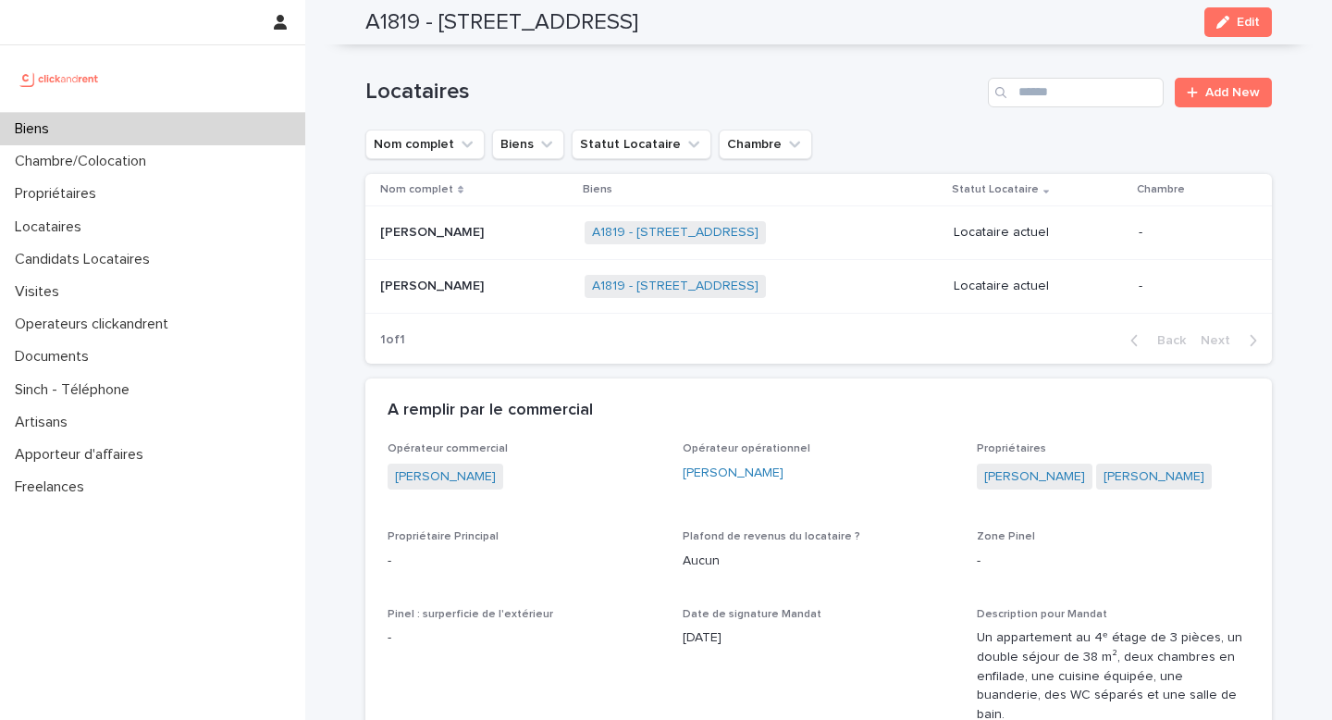
scroll to position [1136, 0]
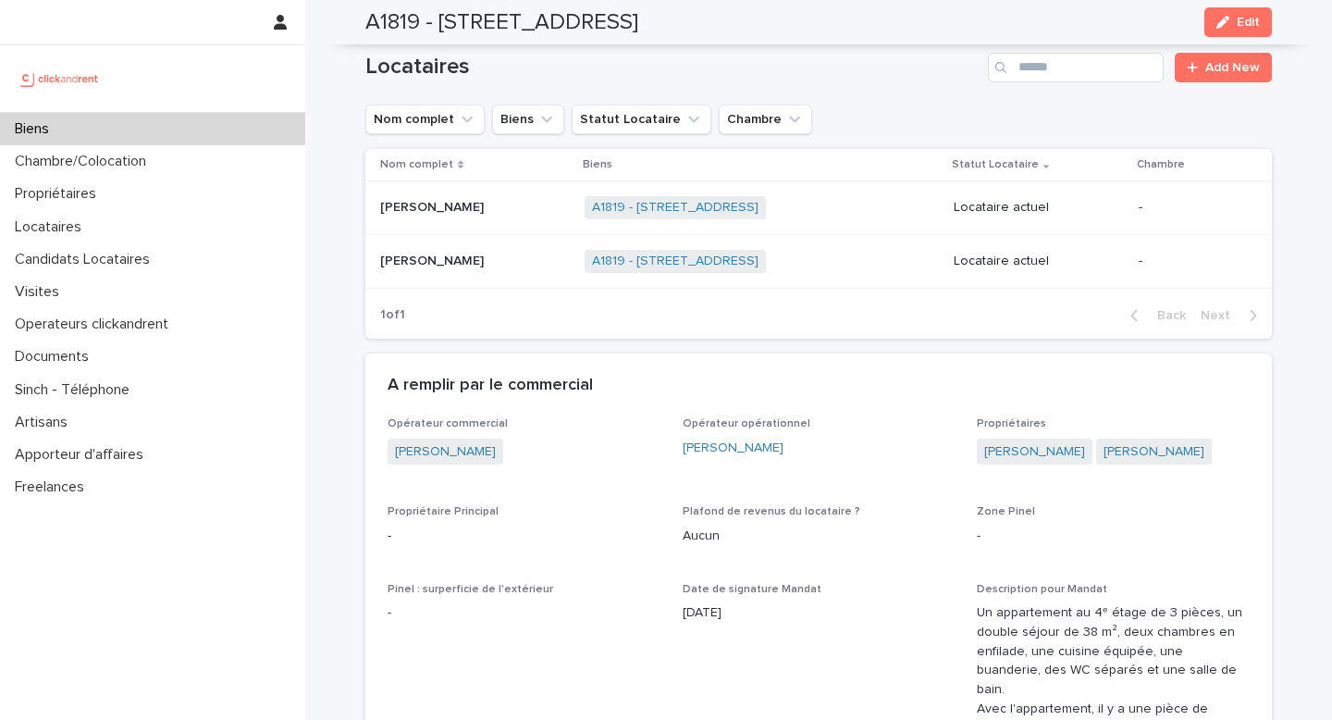
click at [545, 234] on td "[PERSON_NAME] de la Torre [PERSON_NAME]" at bounding box center [471, 261] width 212 height 54
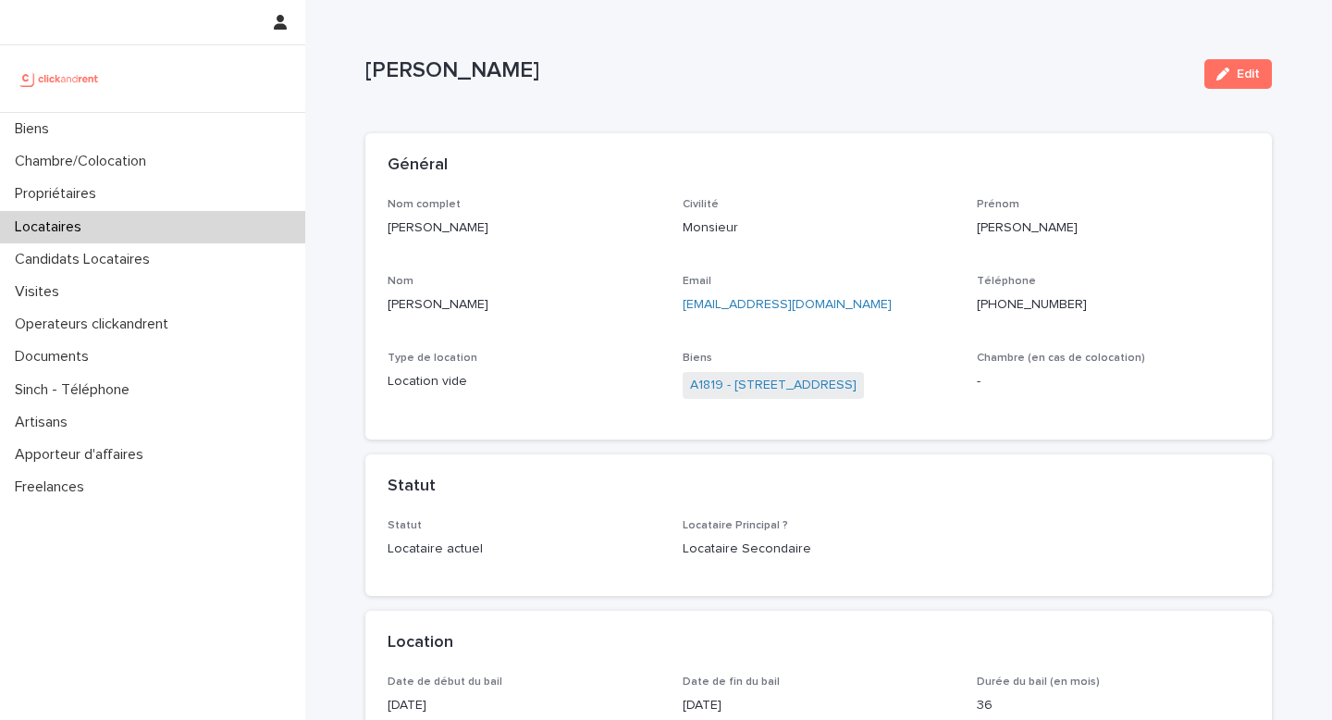
click at [488, 308] on p "[PERSON_NAME]" at bounding box center [524, 304] width 273 height 19
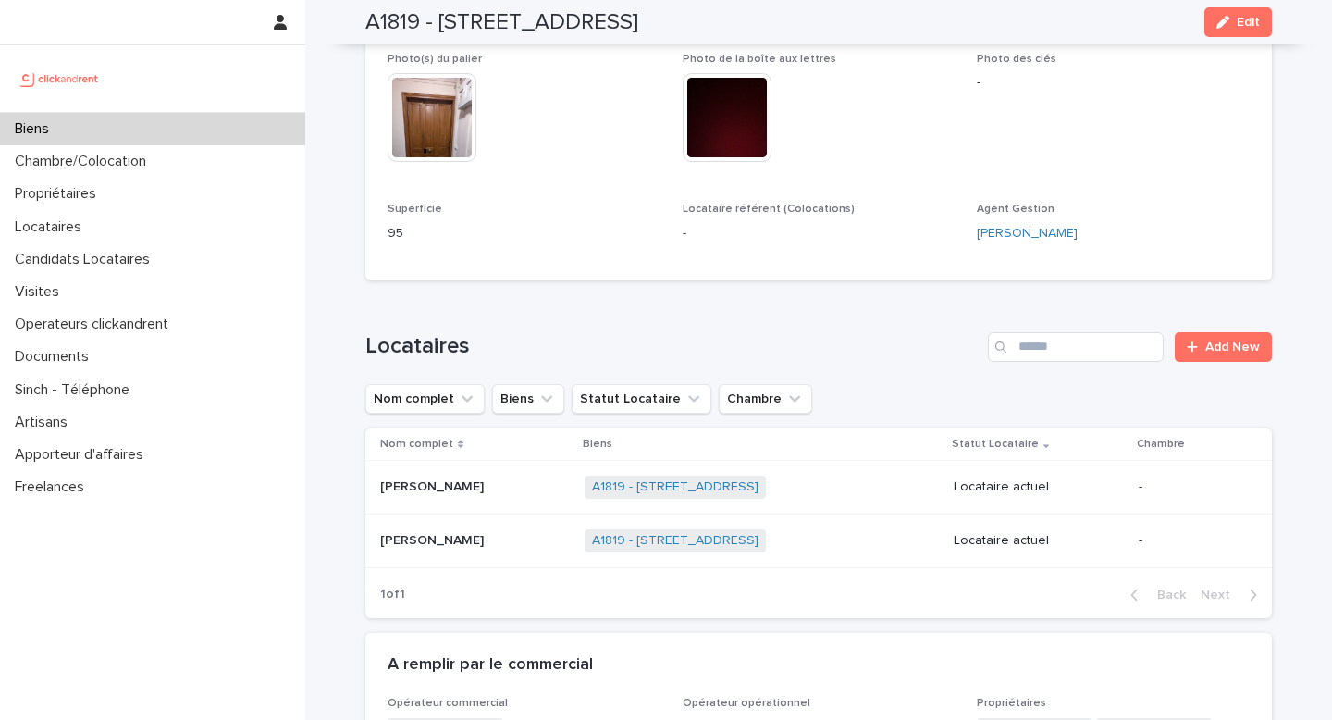
scroll to position [919, 0]
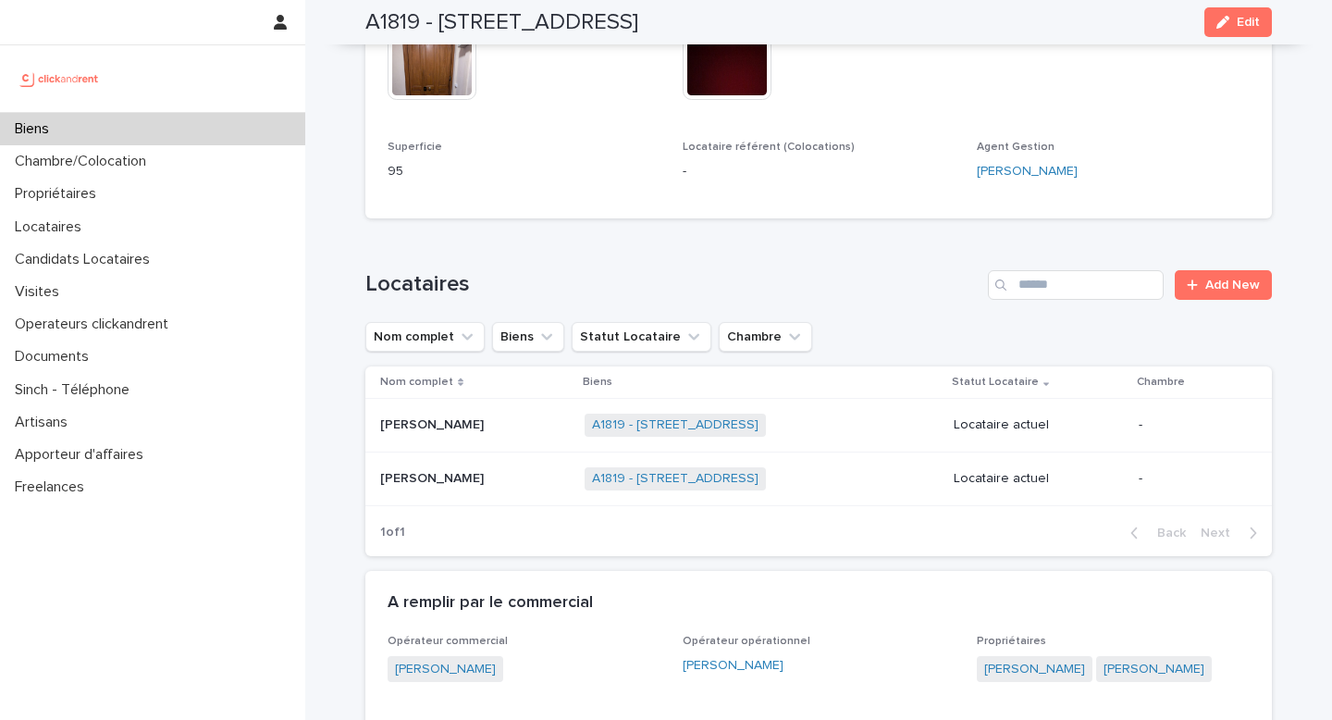
click at [534, 417] on p at bounding box center [475, 425] width 190 height 16
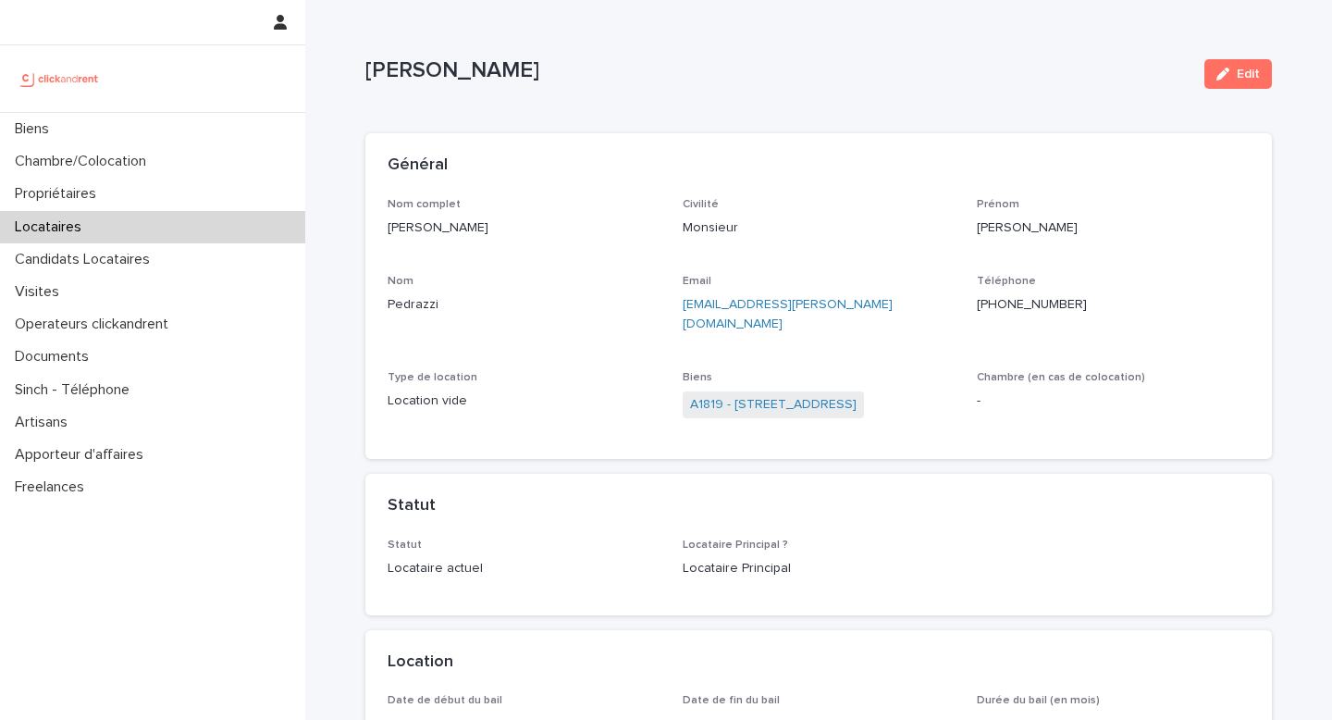
click at [529, 226] on p "[PERSON_NAME]" at bounding box center [524, 227] width 273 height 19
copy p "[PERSON_NAME]"
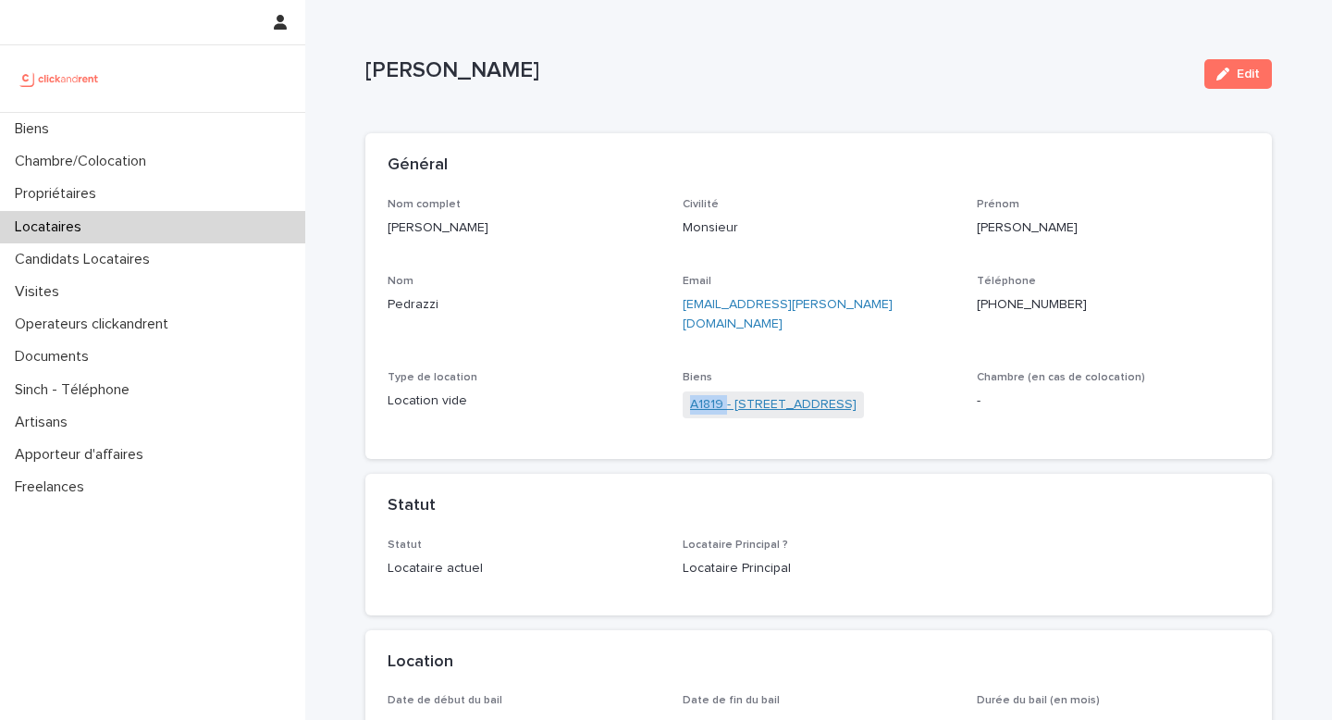
drag, startPoint x: 686, startPoint y: 385, endPoint x: 725, endPoint y: 385, distance: 39.8
click at [726, 391] on span "A1819 - [STREET_ADDRESS]" at bounding box center [773, 404] width 181 height 27
copy link "A1819"
click at [801, 395] on link "A1819 - [STREET_ADDRESS]" at bounding box center [773, 404] width 167 height 19
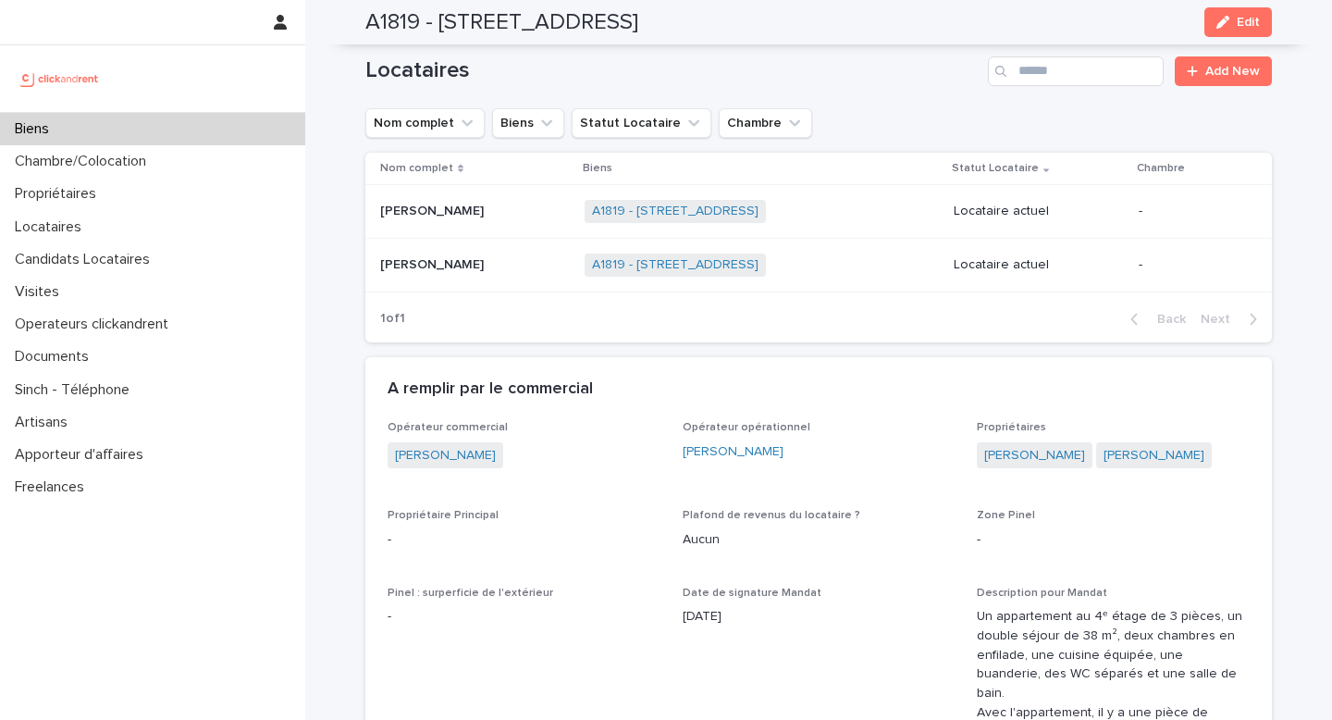
scroll to position [1138, 0]
